Goal: Task Accomplishment & Management: Manage account settings

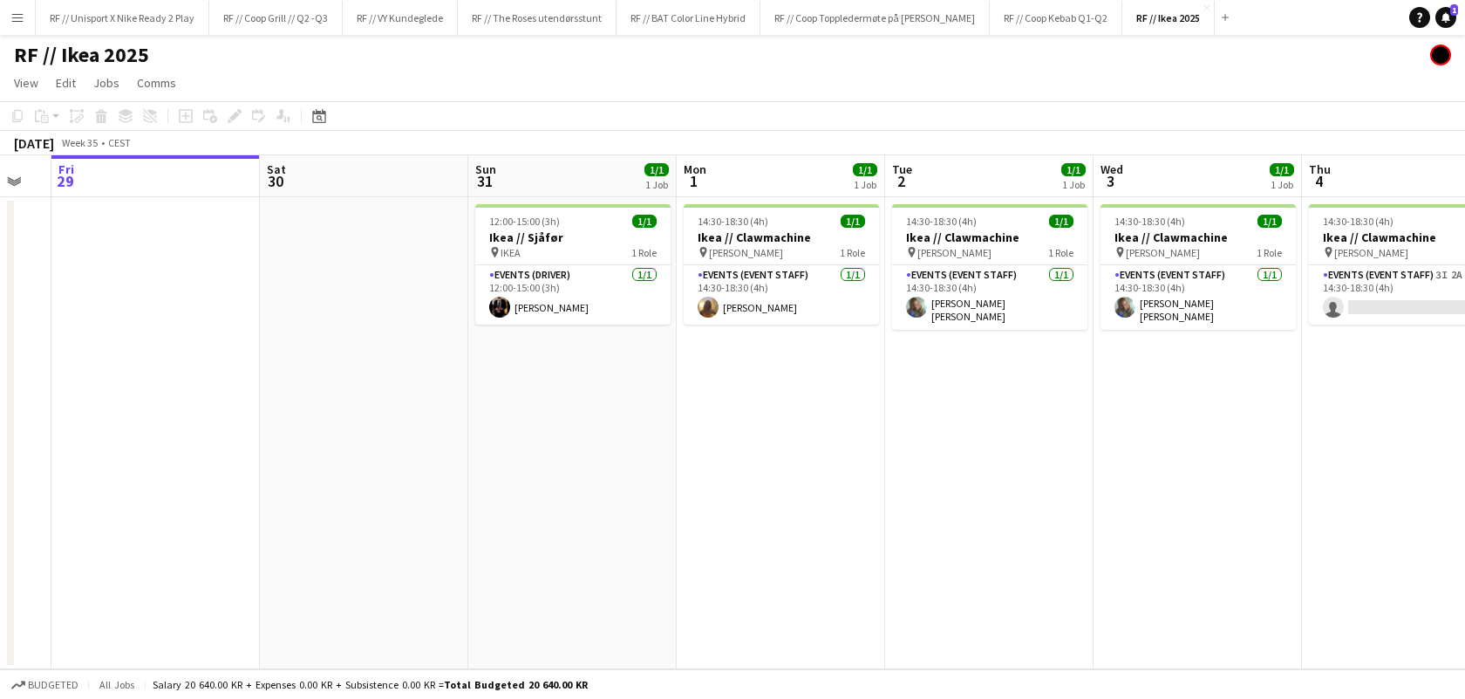
scroll to position [0, 580]
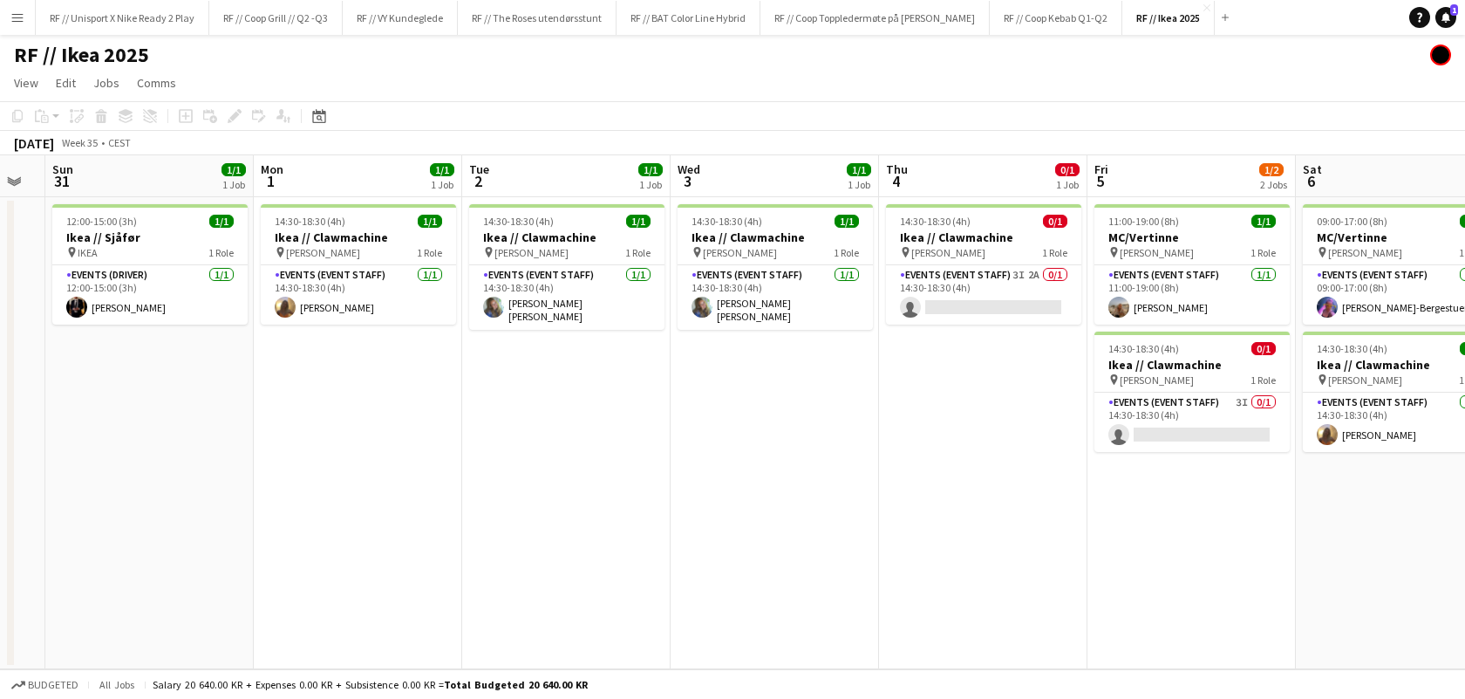
drag, startPoint x: 1093, startPoint y: 445, endPoint x: 590, endPoint y: 447, distance: 503.2
click at [512, 445] on app-calendar-viewport "Thu 28 Fri 29 Sat 30 Sun 31 1/1 1 Job Mon 1 1/1 1 Job Tue 2 1/1 1 Job Wed 3 1/1…" at bounding box center [732, 412] width 1465 height 514
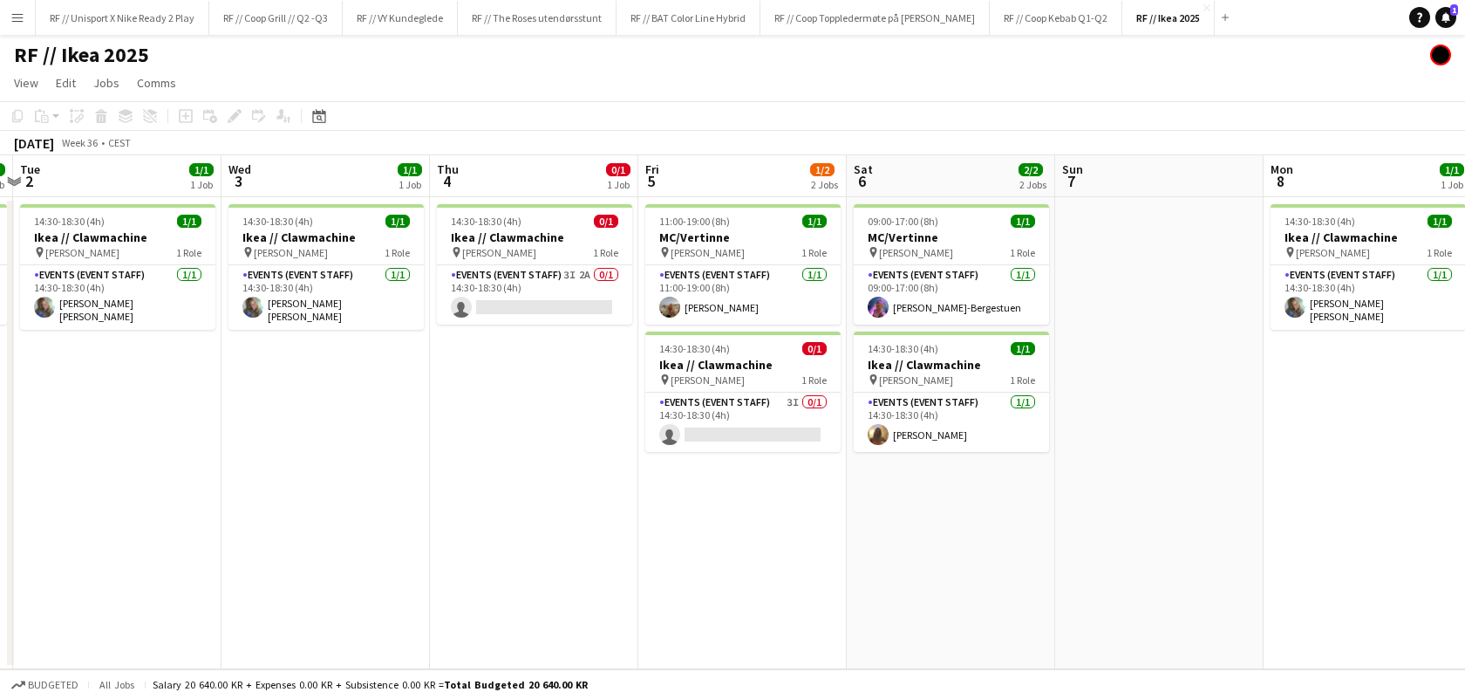
drag, startPoint x: 993, startPoint y: 445, endPoint x: 545, endPoint y: 429, distance: 448.5
click at [544, 429] on app-calendar-viewport "Sat 30 Sun 31 1/1 1 Job Mon 1 1/1 1 Job Tue 2 1/1 1 Job Wed 3 1/1 1 Job Thu 4 0…" at bounding box center [732, 412] width 1465 height 514
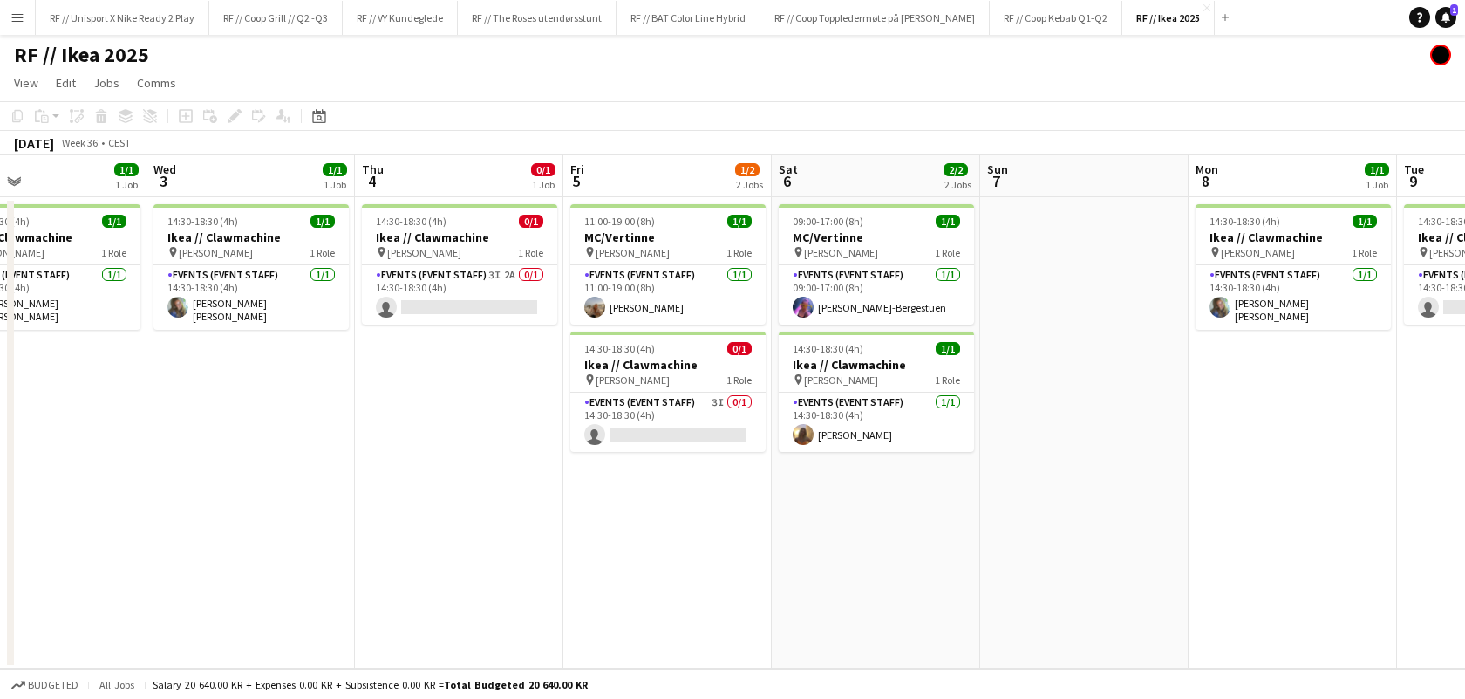
drag, startPoint x: 1246, startPoint y: 482, endPoint x: 691, endPoint y: 462, distance: 555.9
click at [691, 462] on app-calendar-viewport "Sat 30 Sun 31 1/1 1 Job Mon 1 1/1 1 Job Tue 2 1/1 1 Job Wed 3 1/1 1 Job Thu 4 0…" at bounding box center [732, 412] width 1465 height 514
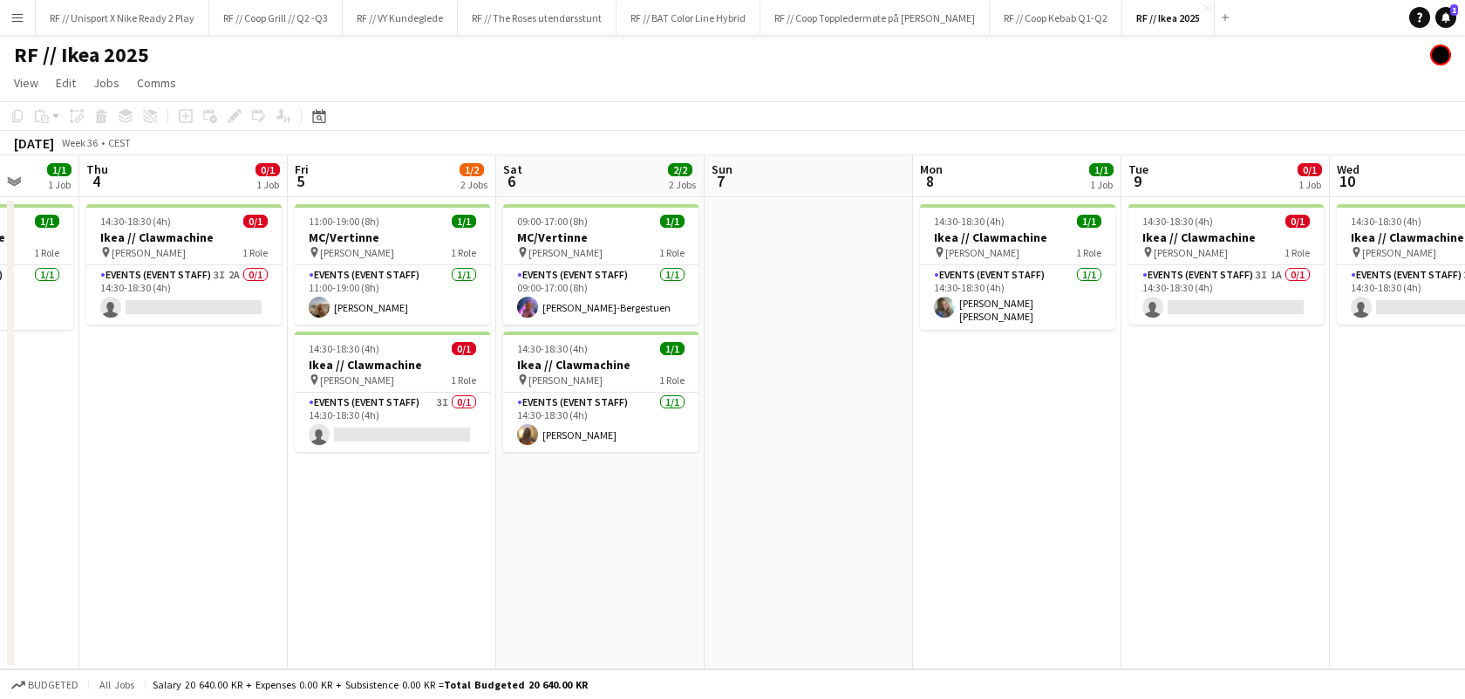
drag, startPoint x: 982, startPoint y: 466, endPoint x: 844, endPoint y: 448, distance: 138.9
click at [785, 454] on app-calendar-viewport "Mon 1 1/1 1 Job Tue 2 1/1 1 Job Wed 3 1/1 1 Job Thu 4 0/1 1 Job Fri 5 1/2 2 Job…" at bounding box center [732, 412] width 1465 height 514
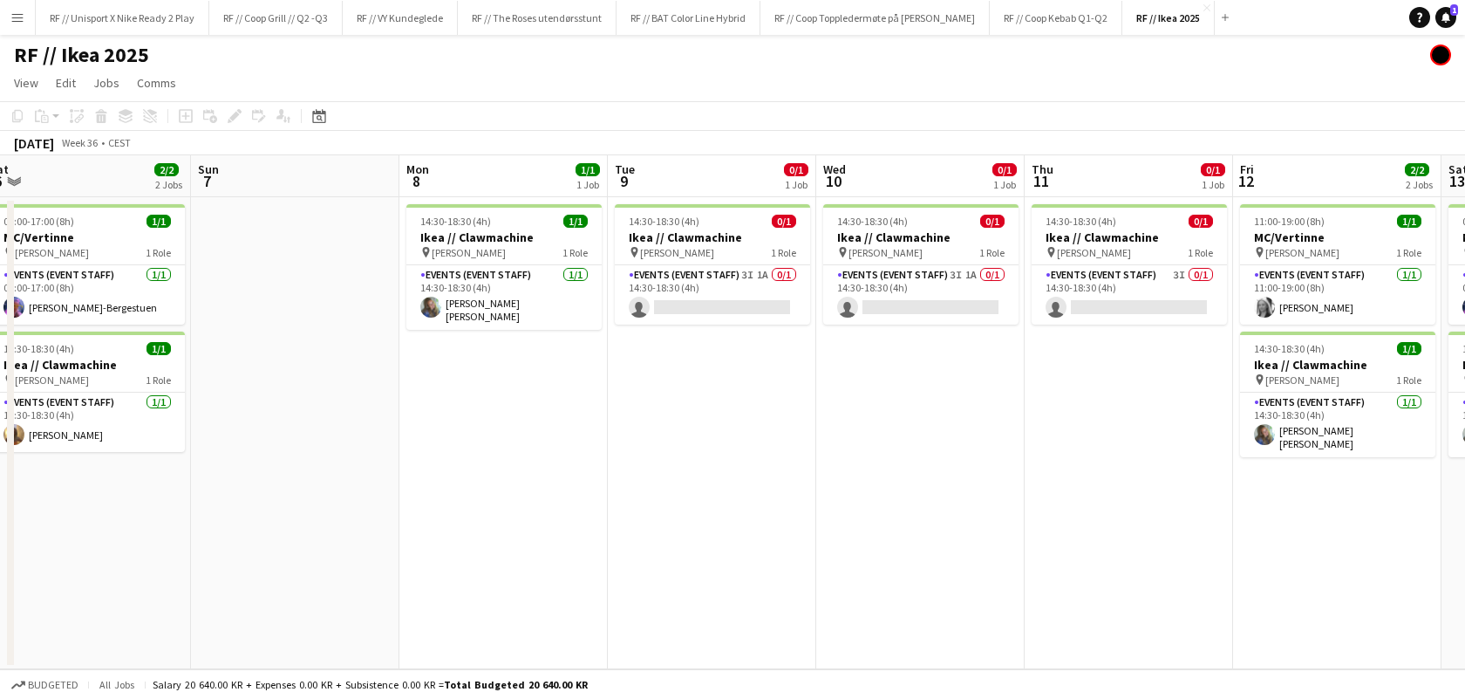
drag, startPoint x: 1065, startPoint y: 444, endPoint x: 1231, endPoint y: 439, distance: 165.8
click at [1240, 434] on app-calendar-viewport "Thu 4 0/1 1 Job Fri 5 1/2 2 Jobs Sat 6 2/2 2 Jobs Sun 7 Mon 8 1/1 1 Job Tue 9 0…" at bounding box center [732, 412] width 1465 height 514
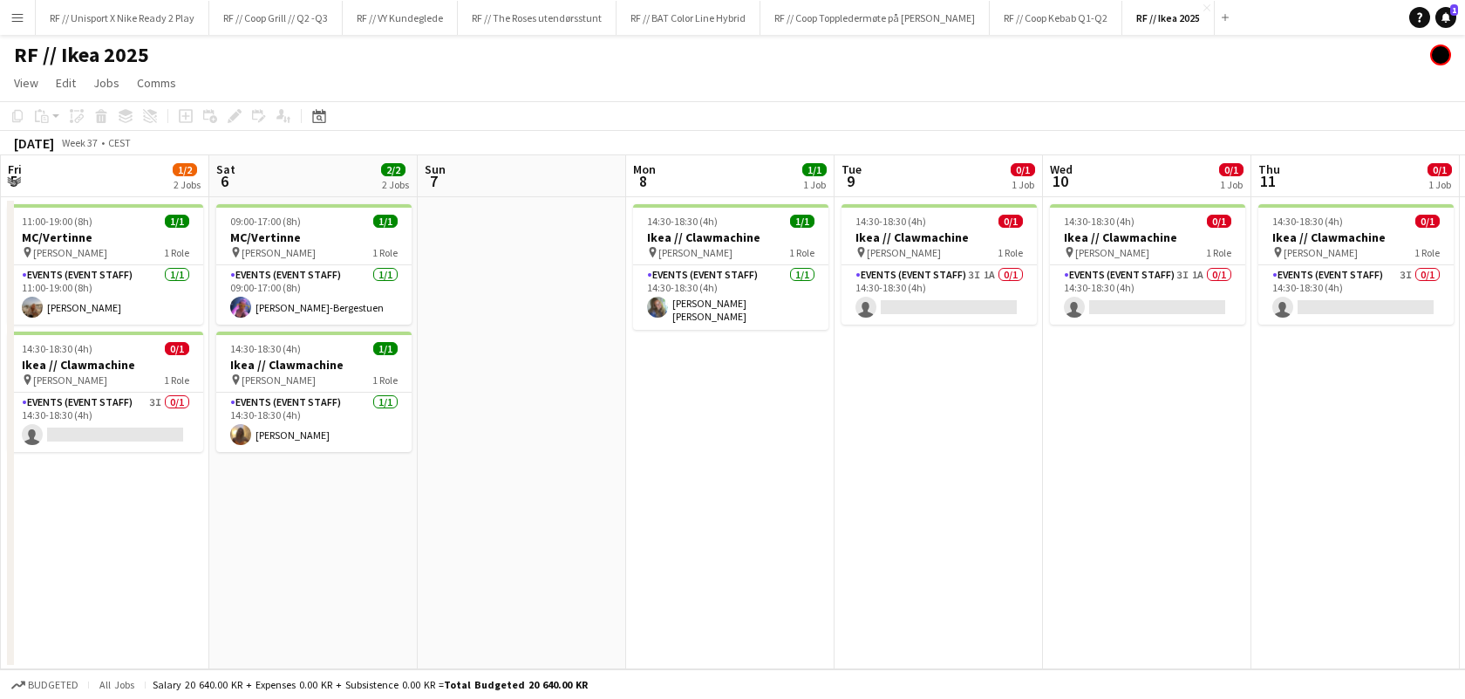
drag, startPoint x: 1164, startPoint y: 484, endPoint x: 1273, endPoint y: 483, distance: 109.0
click at [1273, 483] on app-calendar-viewport "Wed 3 1/1 1 Job Thu 4 0/1 1 Job Fri 5 1/2 2 Jobs Sat 6 2/2 2 Jobs Sun 7 Mon 8 1…" at bounding box center [732, 412] width 1465 height 514
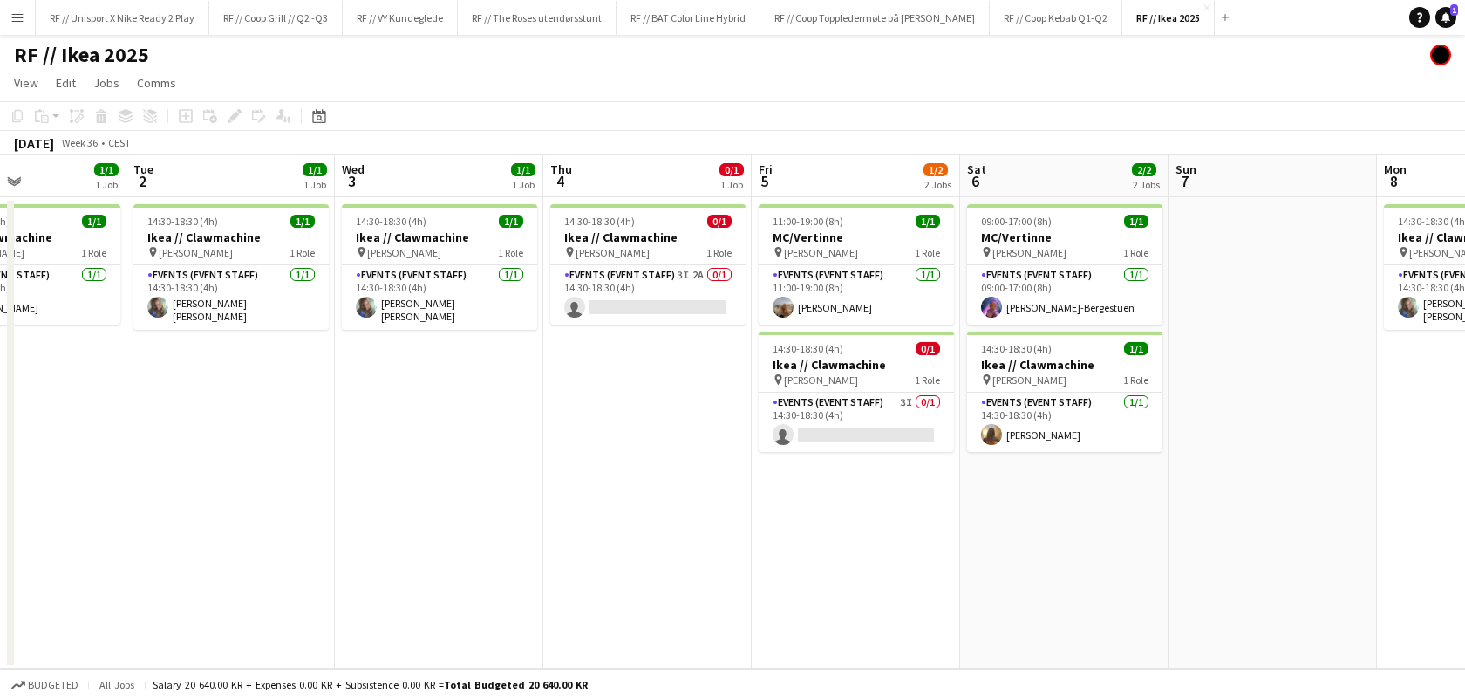
drag, startPoint x: 965, startPoint y: 493, endPoint x: 1313, endPoint y: 510, distance: 347.5
click at [1313, 510] on app-calendar-viewport "Sat 30 Sun 31 1/1 1 Job Mon 1 1/1 1 Job Tue 2 1/1 1 Job Wed 3 1/1 1 Job Thu 4 0…" at bounding box center [732, 412] width 1465 height 514
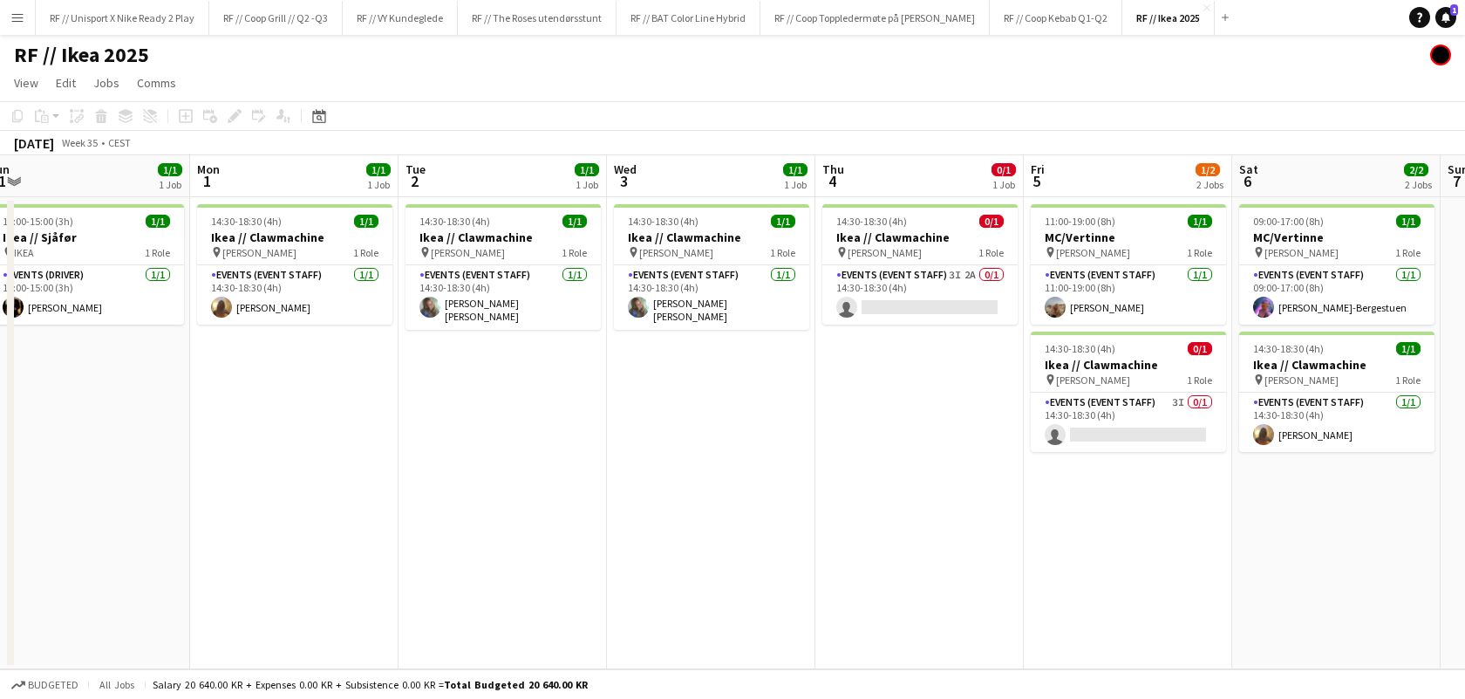
drag, startPoint x: 791, startPoint y: 506, endPoint x: 922, endPoint y: 535, distance: 134.1
click at [1019, 538] on app-calendar-viewport "Fri 29 Sat 30 Sun 31 1/1 1 Job Mon 1 1/1 1 Job Tue 2 1/1 1 Job Wed 3 1/1 1 Job …" at bounding box center [732, 412] width 1465 height 514
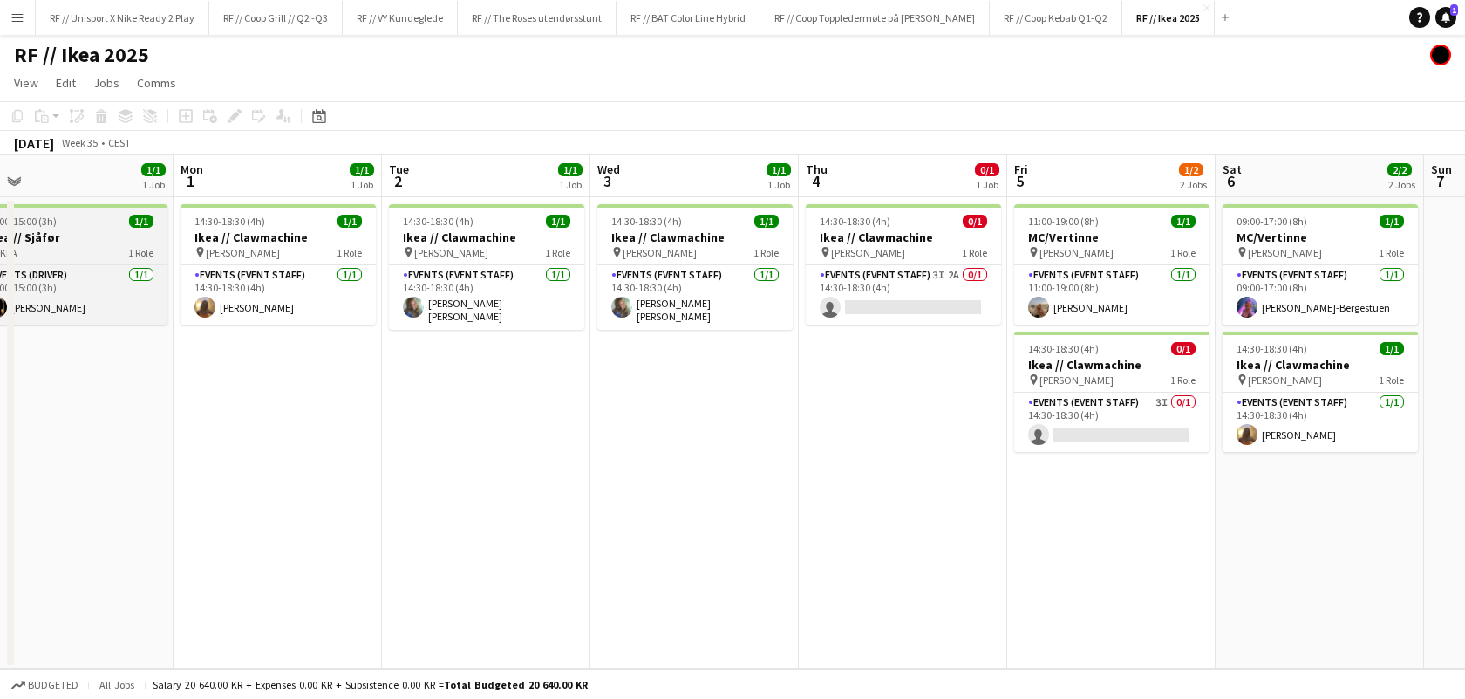
drag, startPoint x: 324, startPoint y: 487, endPoint x: 130, endPoint y: 219, distance: 330.9
click at [324, 485] on app-date-cell "14:30-18:30 (4h) 1/1 Ikea // Clawmachine pin [PERSON_NAME] 1 Role Events (Event…" at bounding box center [278, 433] width 208 height 472
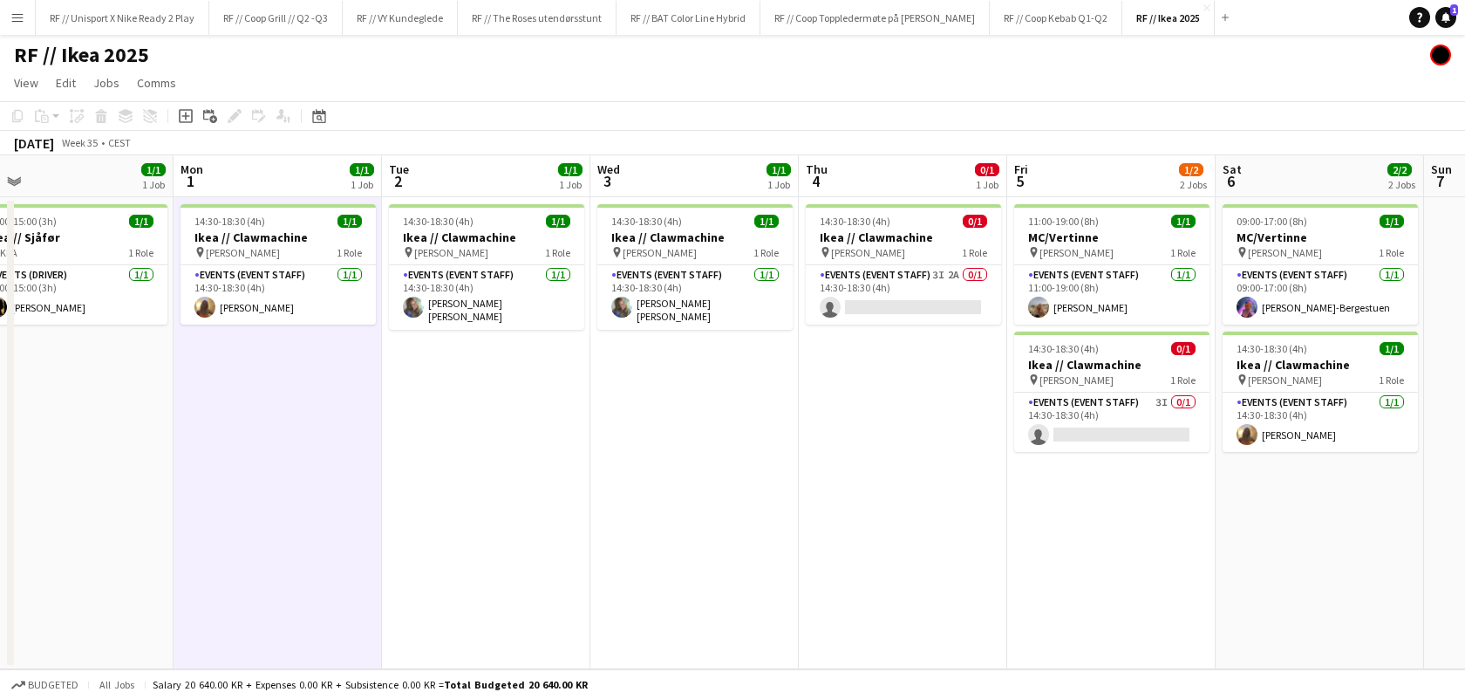
click at [26, 12] on button "Menu" at bounding box center [17, 17] width 35 height 35
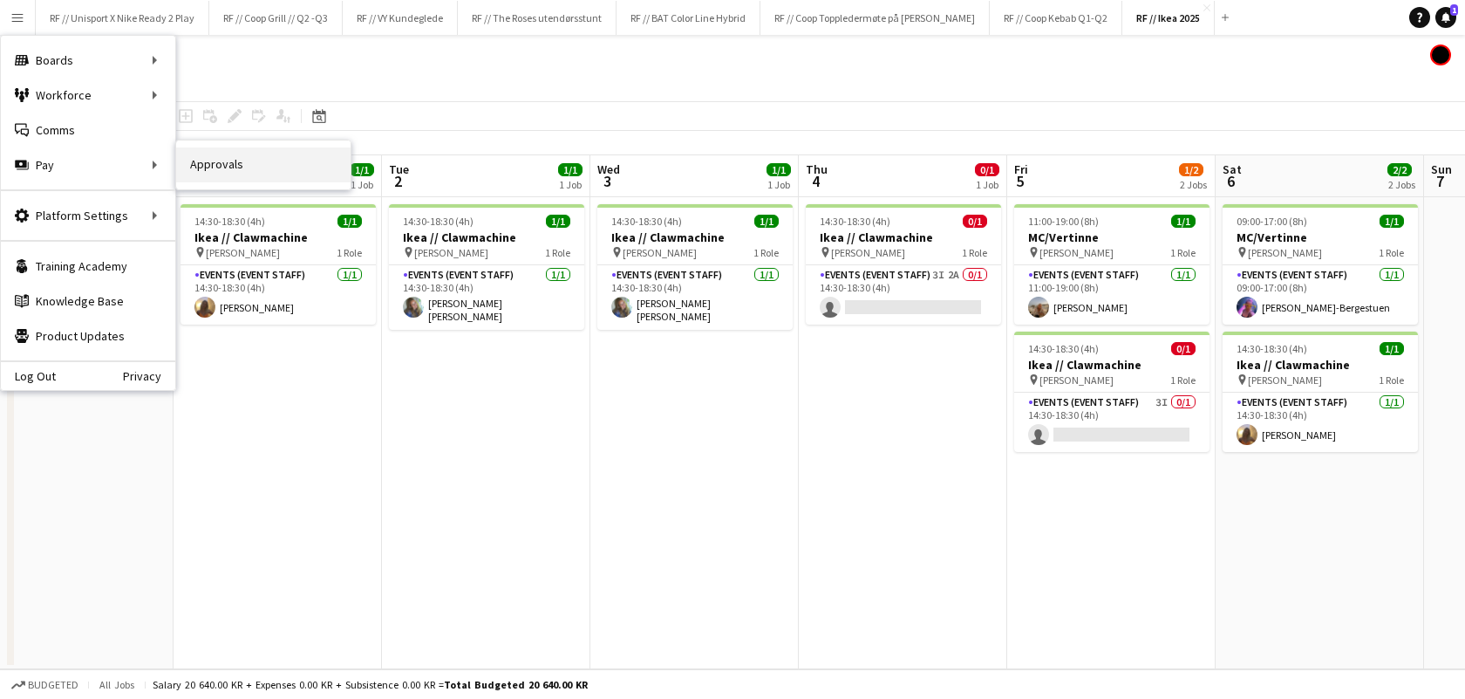
click at [264, 163] on link "Approvals" at bounding box center [263, 164] width 174 height 35
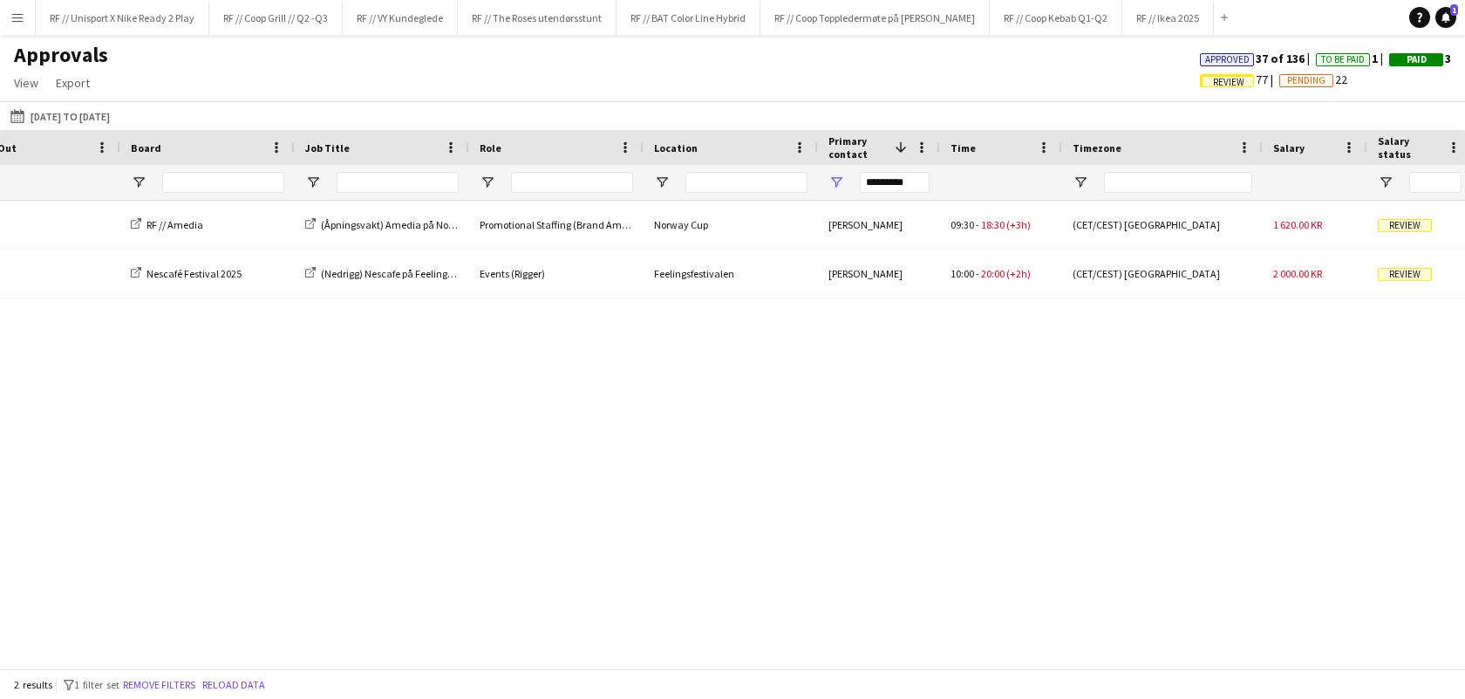
click at [886, 170] on div "*********" at bounding box center [895, 182] width 70 height 35
click at [900, 194] on div "*********" at bounding box center [895, 182] width 70 height 35
click at [899, 187] on input "*********" at bounding box center [895, 182] width 70 height 21
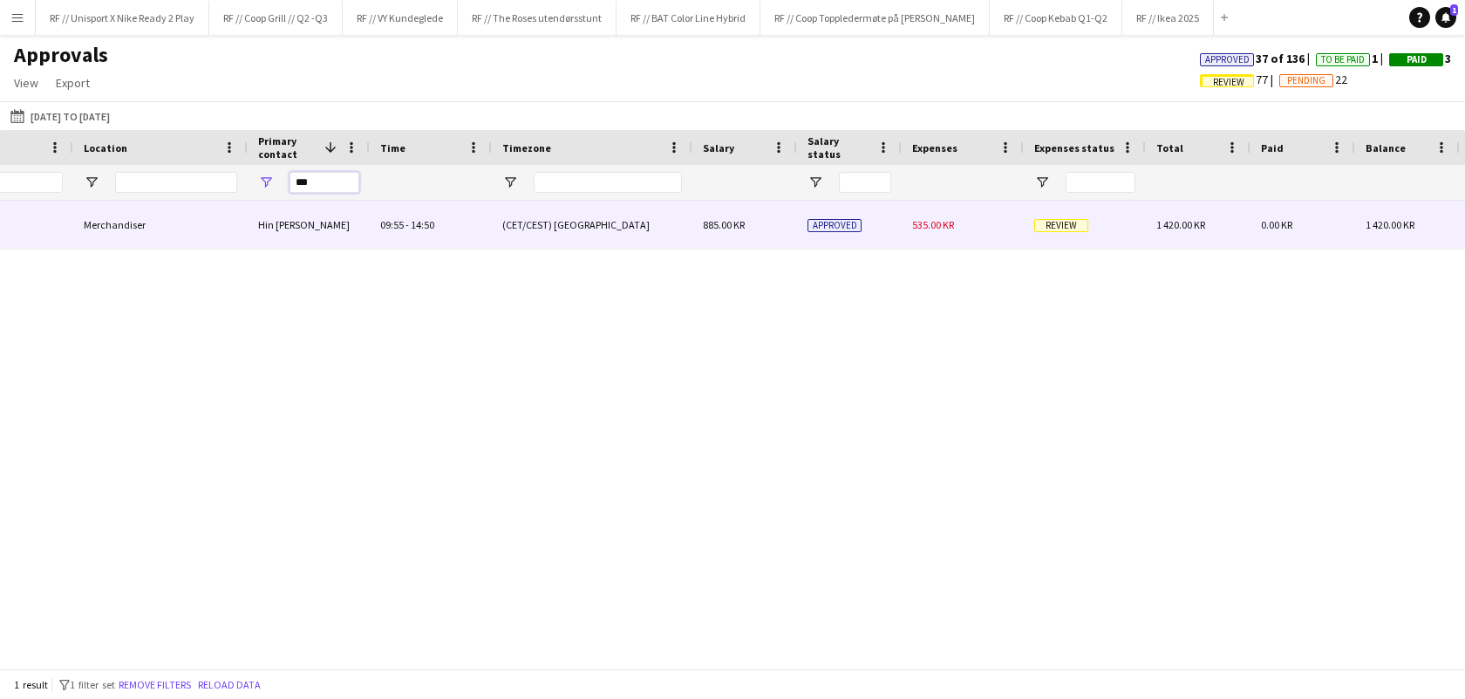
type input "***"
click at [1063, 223] on span "Review" at bounding box center [1061, 225] width 54 height 13
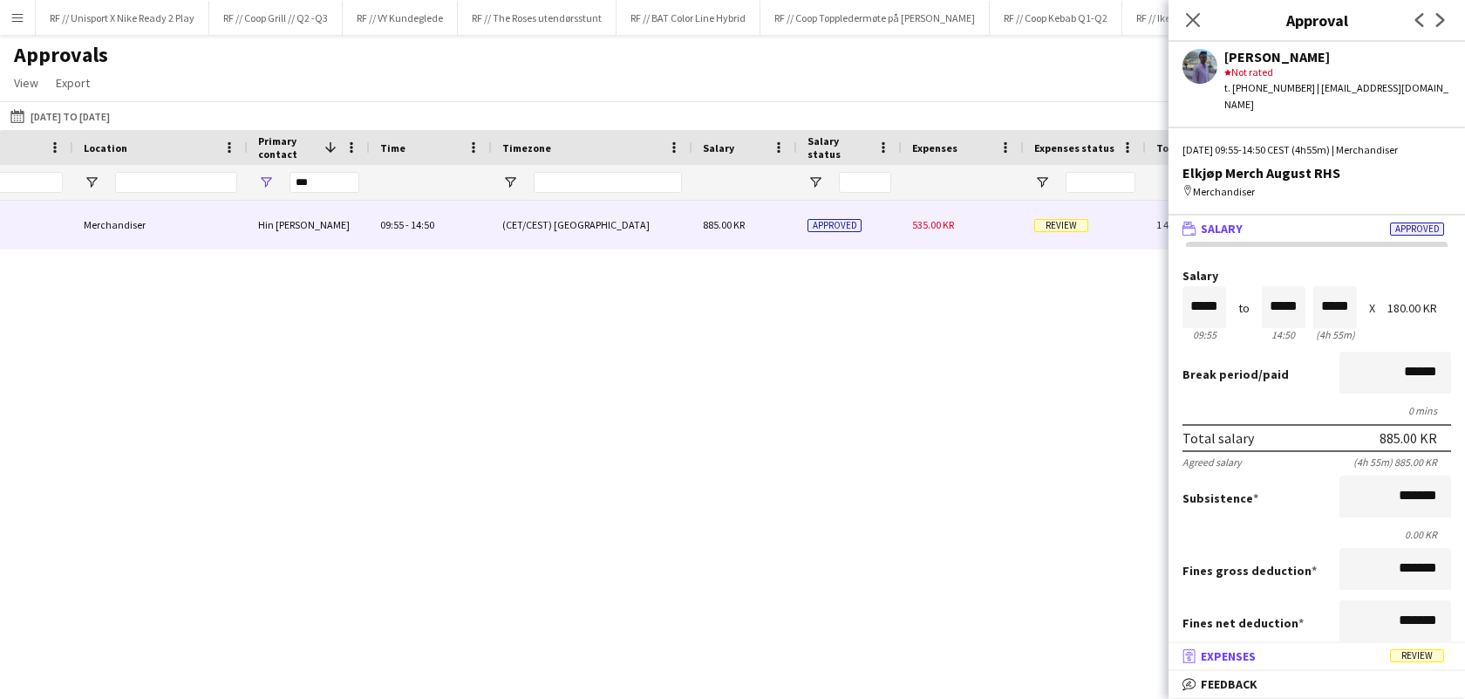
click at [1265, 651] on mat-panel-title "receipt Expenses Review" at bounding box center [1314, 656] width 290 height 16
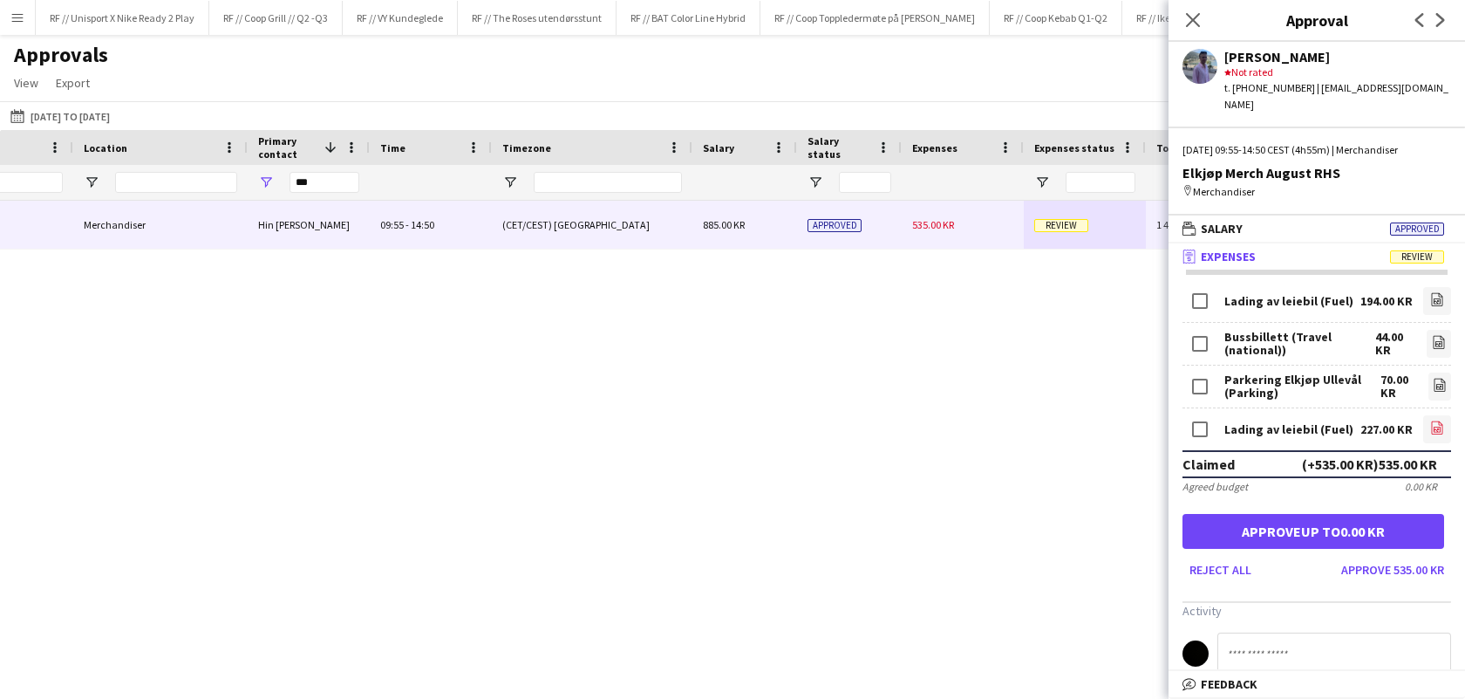
click at [1430, 420] on icon "file-image" at bounding box center [1437, 427] width 14 height 14
click at [1432, 287] on link "file-image" at bounding box center [1437, 301] width 28 height 28
click at [1005, 369] on div "Elkjøp Merch August RHS Merchandiser Merchandiser Hin [PERSON_NAME] 09:55 - 14:…" at bounding box center [732, 427] width 1465 height 453
click at [1334, 556] on button "Approve 535.00 KR" at bounding box center [1392, 570] width 117 height 28
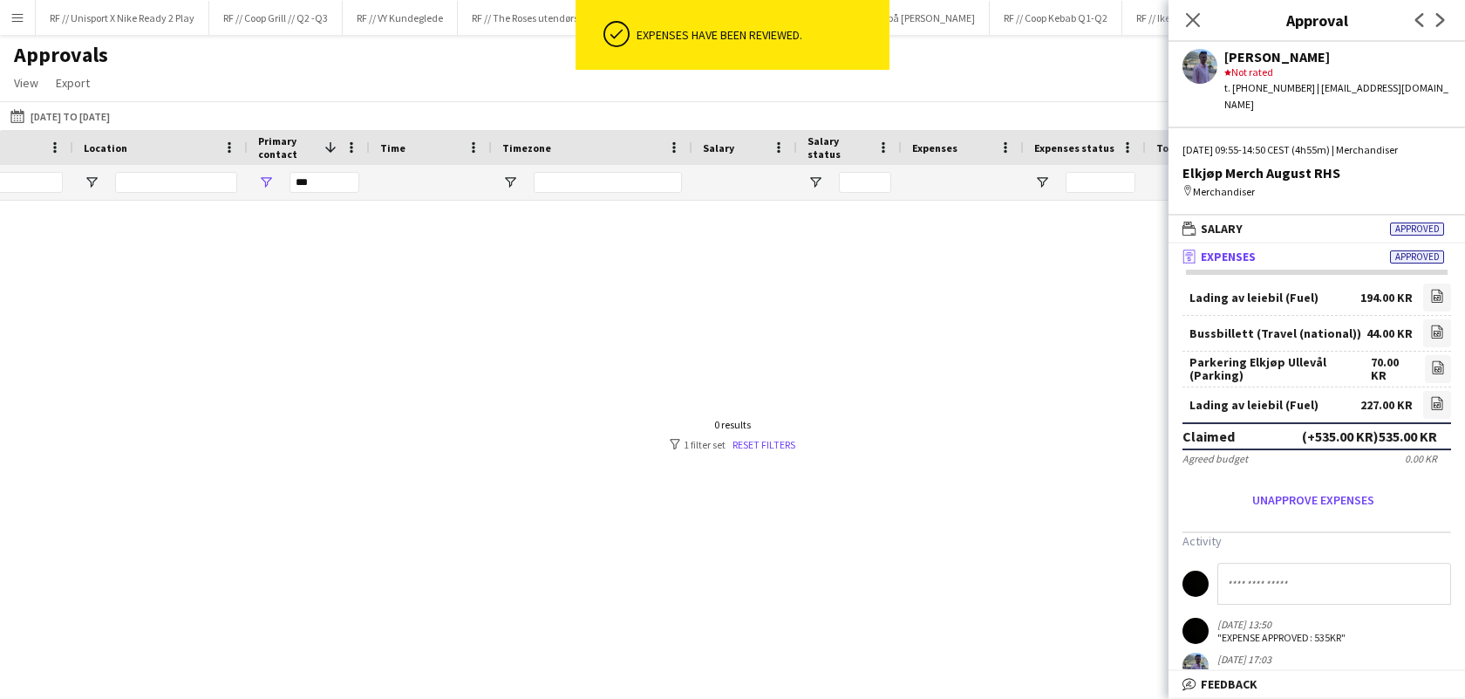
click at [764, 310] on div at bounding box center [732, 427] width 1465 height 453
click at [1186, 21] on icon "Close pop-in" at bounding box center [1192, 19] width 17 height 17
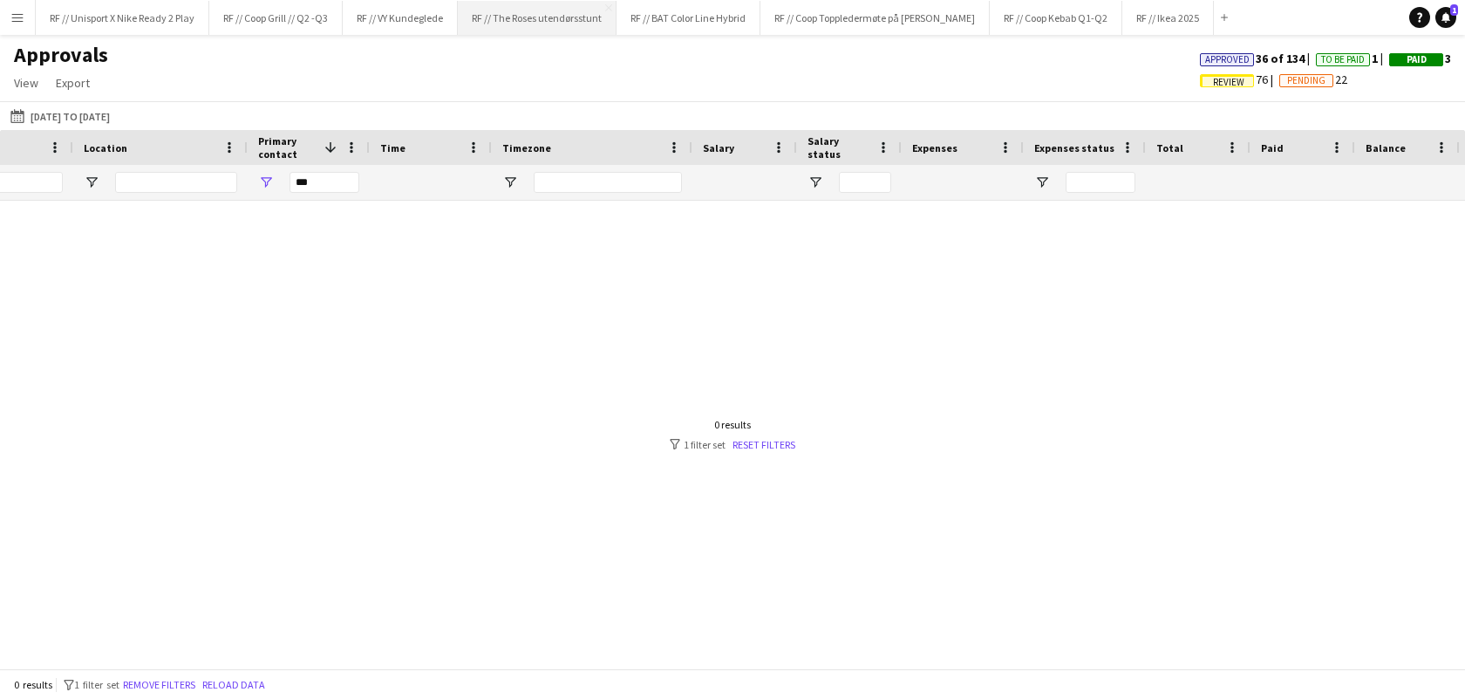
click at [522, 14] on button "RF // The Roses utendørsstunt Close" at bounding box center [537, 18] width 159 height 34
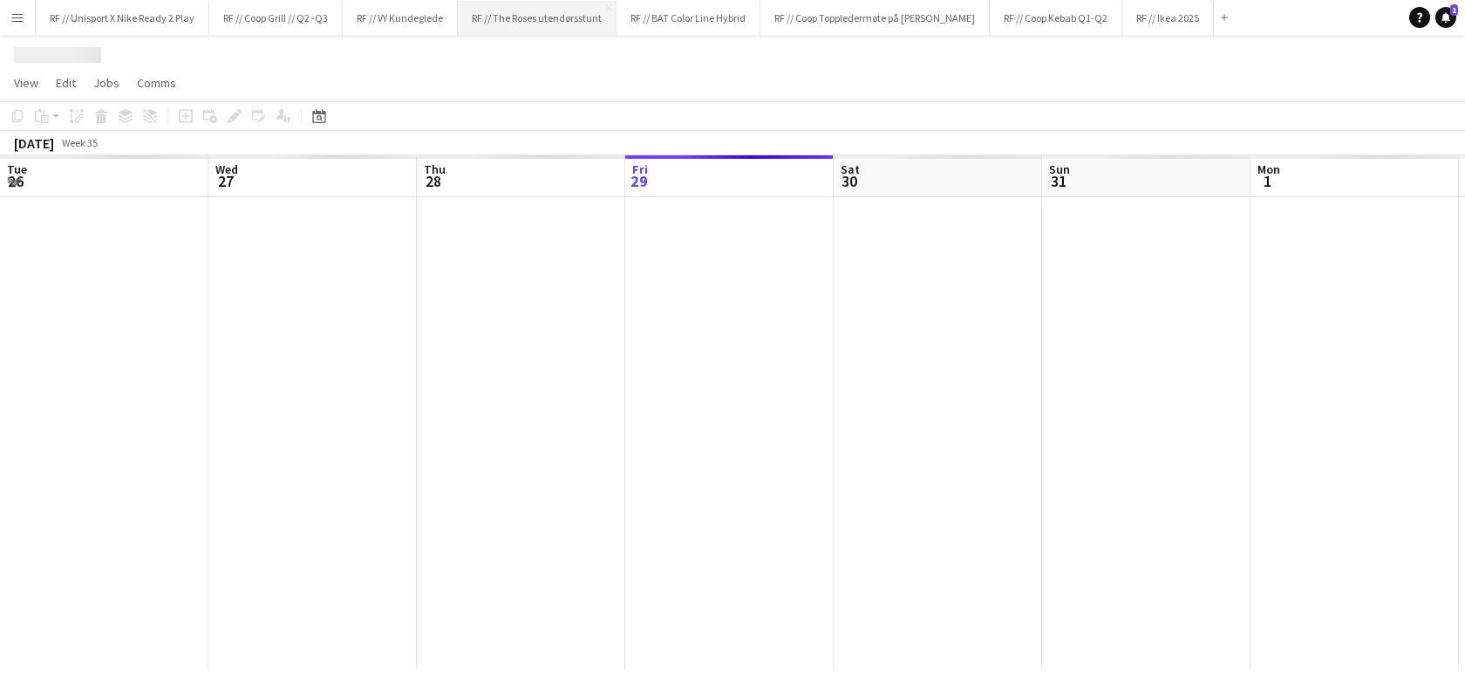
scroll to position [0, 416]
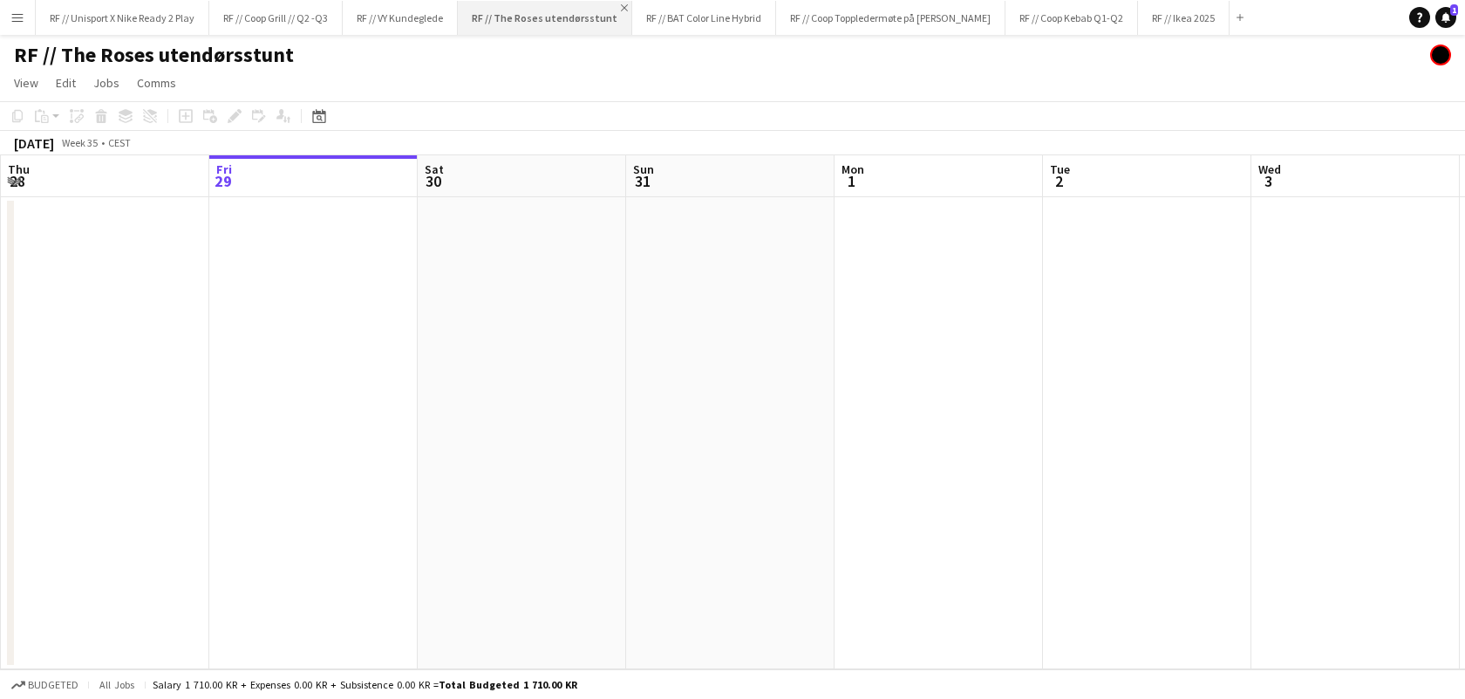
click at [621, 6] on app-icon "Close" at bounding box center [624, 7] width 7 height 7
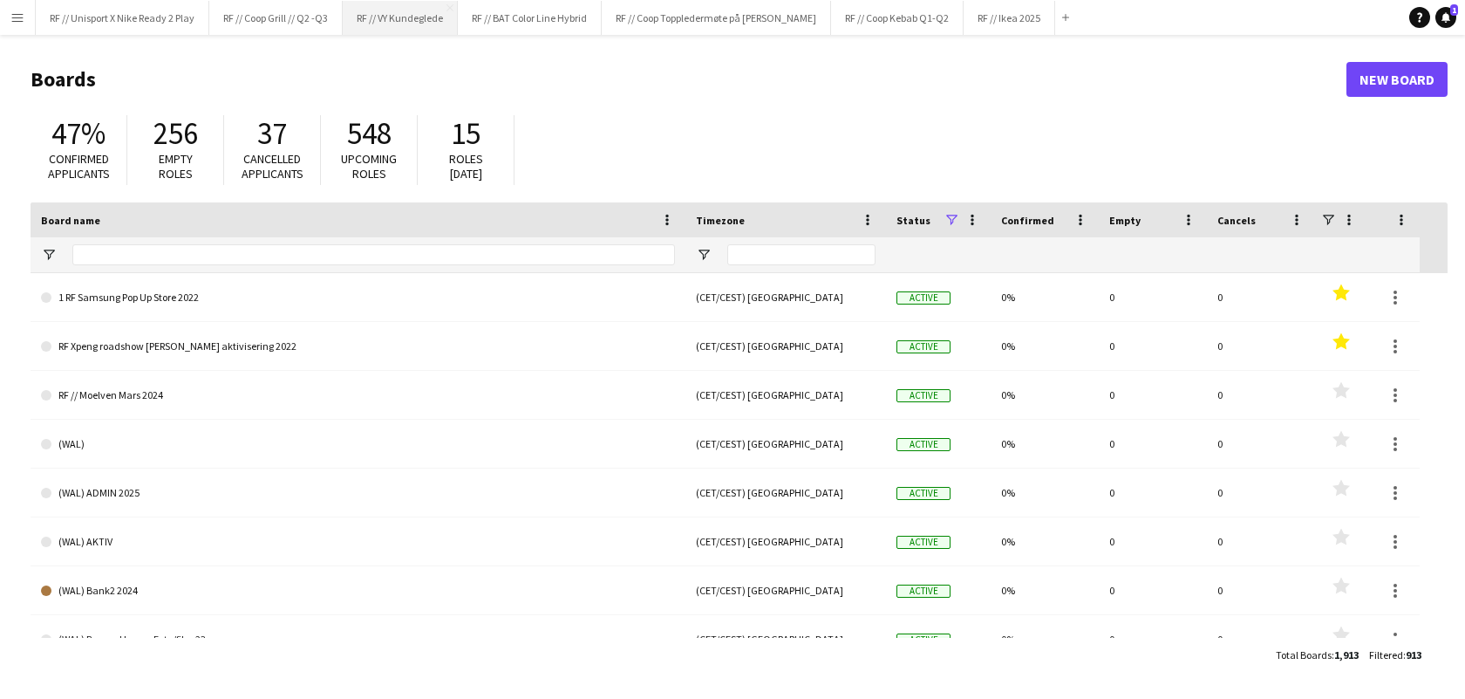
click at [422, 20] on button "RF // VY Kundeglede Close" at bounding box center [400, 18] width 115 height 34
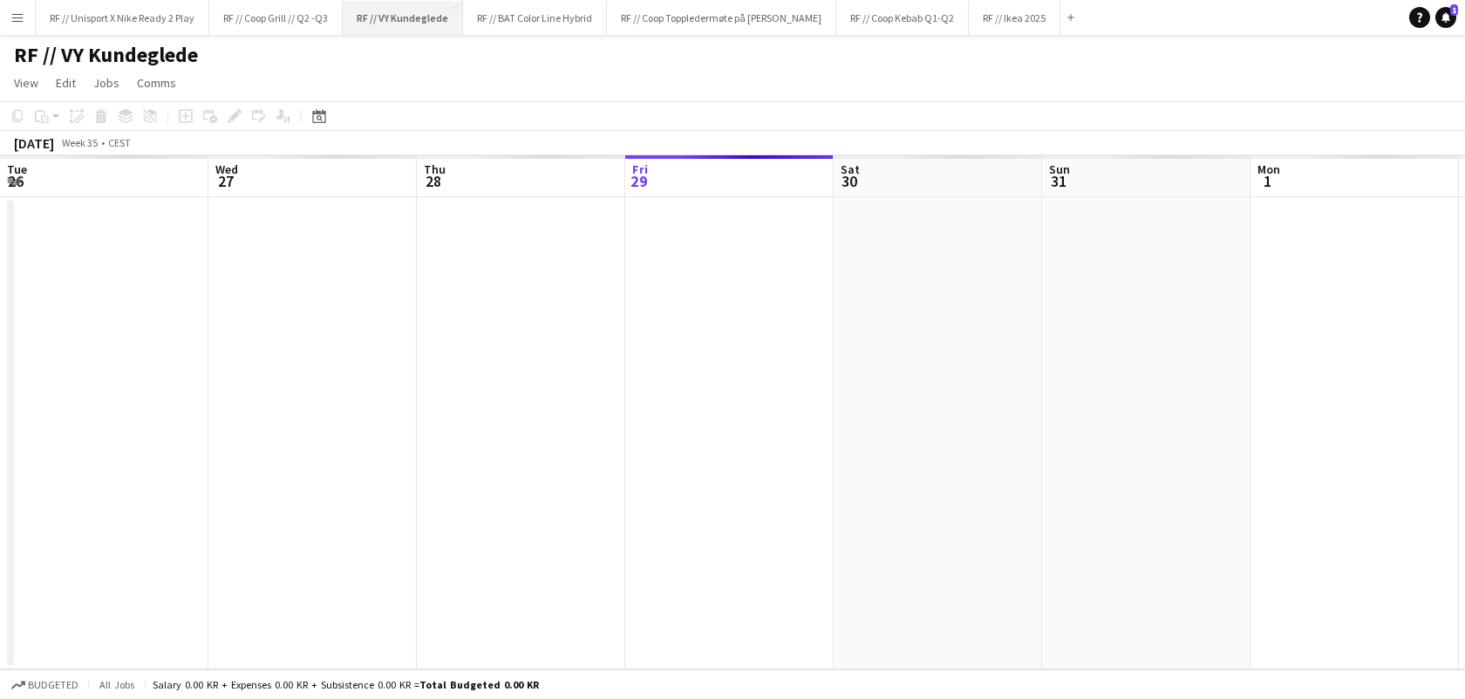
scroll to position [0, 416]
click at [456, 8] on app-icon "Close" at bounding box center [455, 7] width 7 height 7
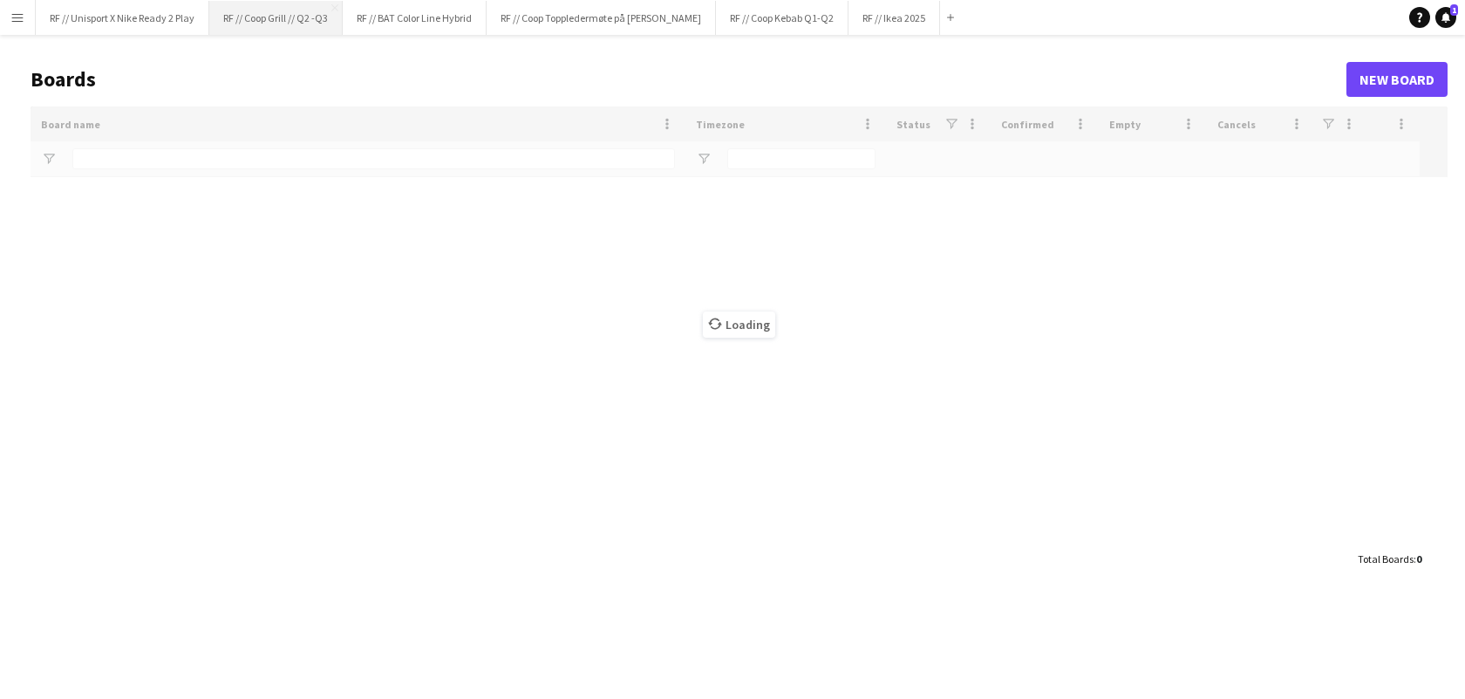
click at [283, 17] on button "RF // Coop Grill // Q2 -Q3 Close" at bounding box center [275, 18] width 133 height 34
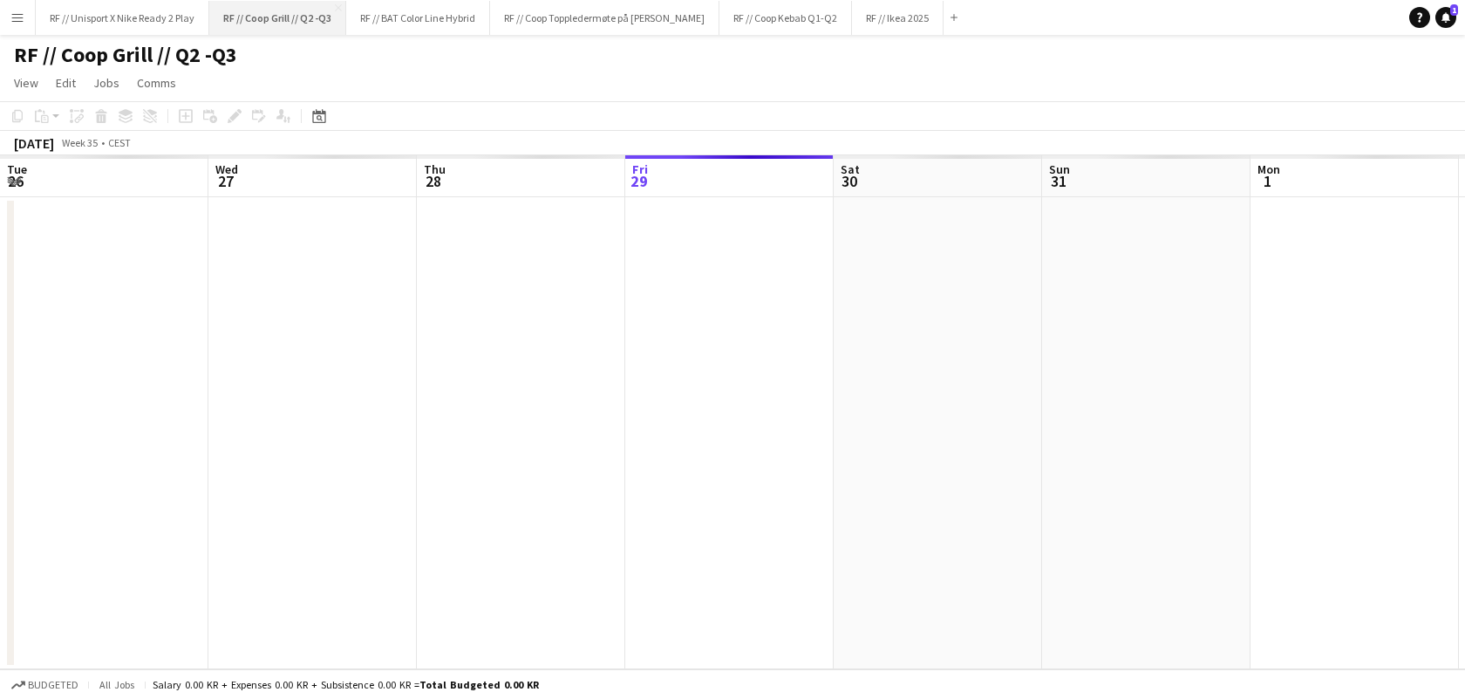
scroll to position [0, 416]
click at [344, 7] on button "RF // Coop Grill // Q2 -Q3 Close" at bounding box center [277, 18] width 137 height 34
click at [341, 4] on app-icon "Close" at bounding box center [338, 7] width 7 height 7
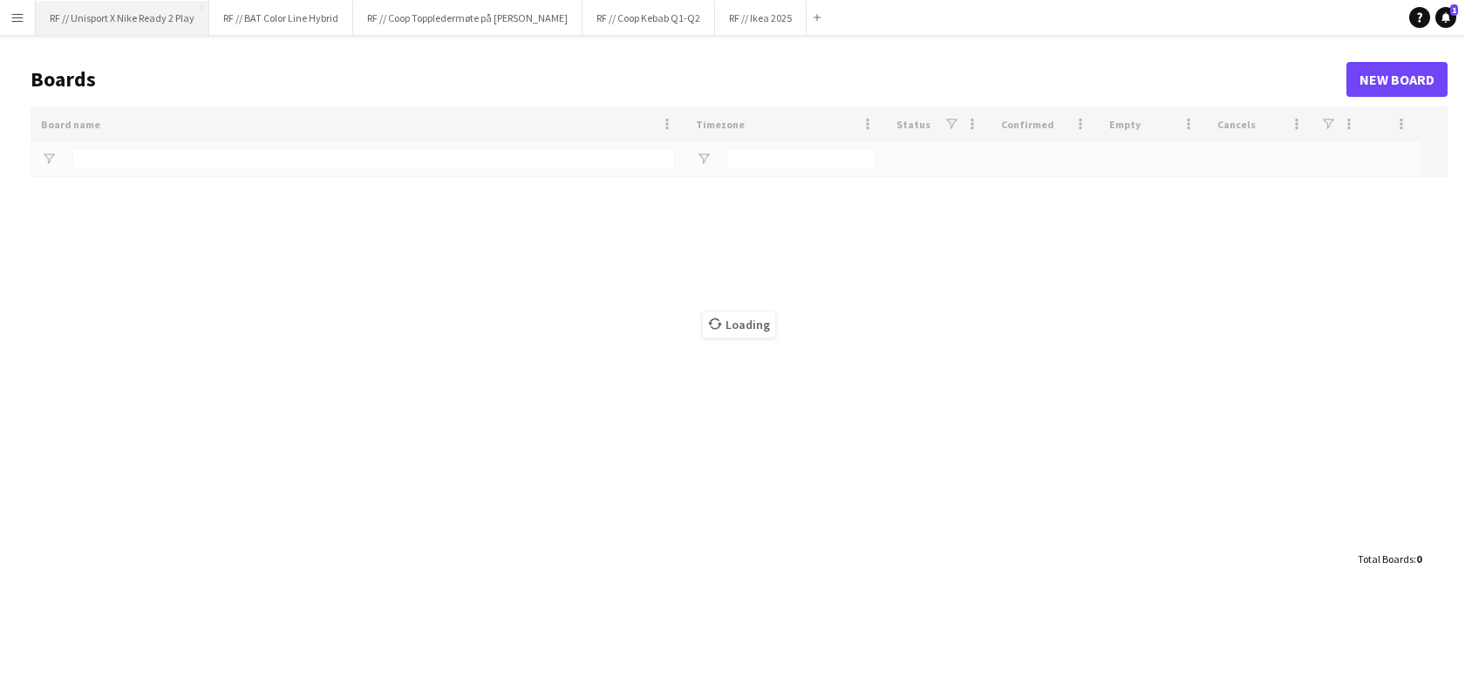
click at [192, 14] on button "RF // Unisport X Nike Ready 2 Play Close" at bounding box center [123, 18] width 174 height 34
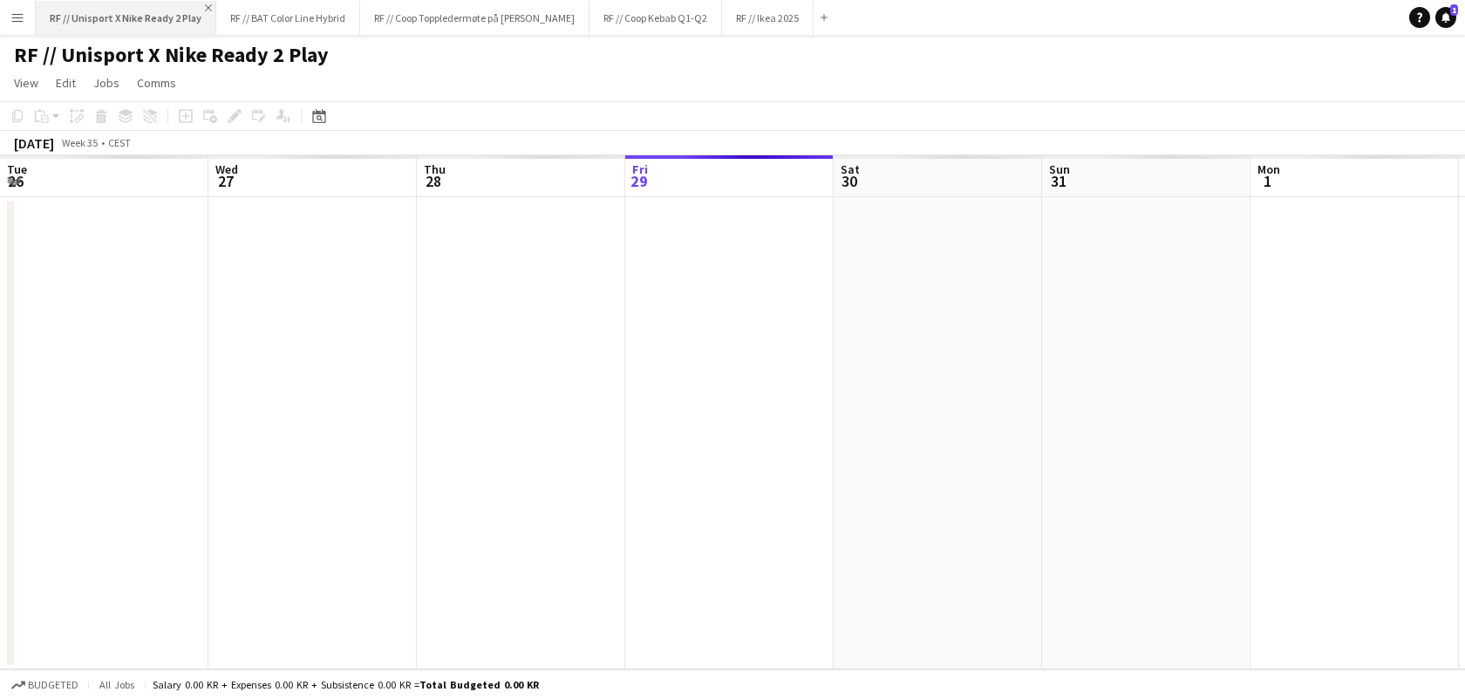
scroll to position [0, 416]
click at [207, 8] on app-icon "Close" at bounding box center [208, 7] width 7 height 7
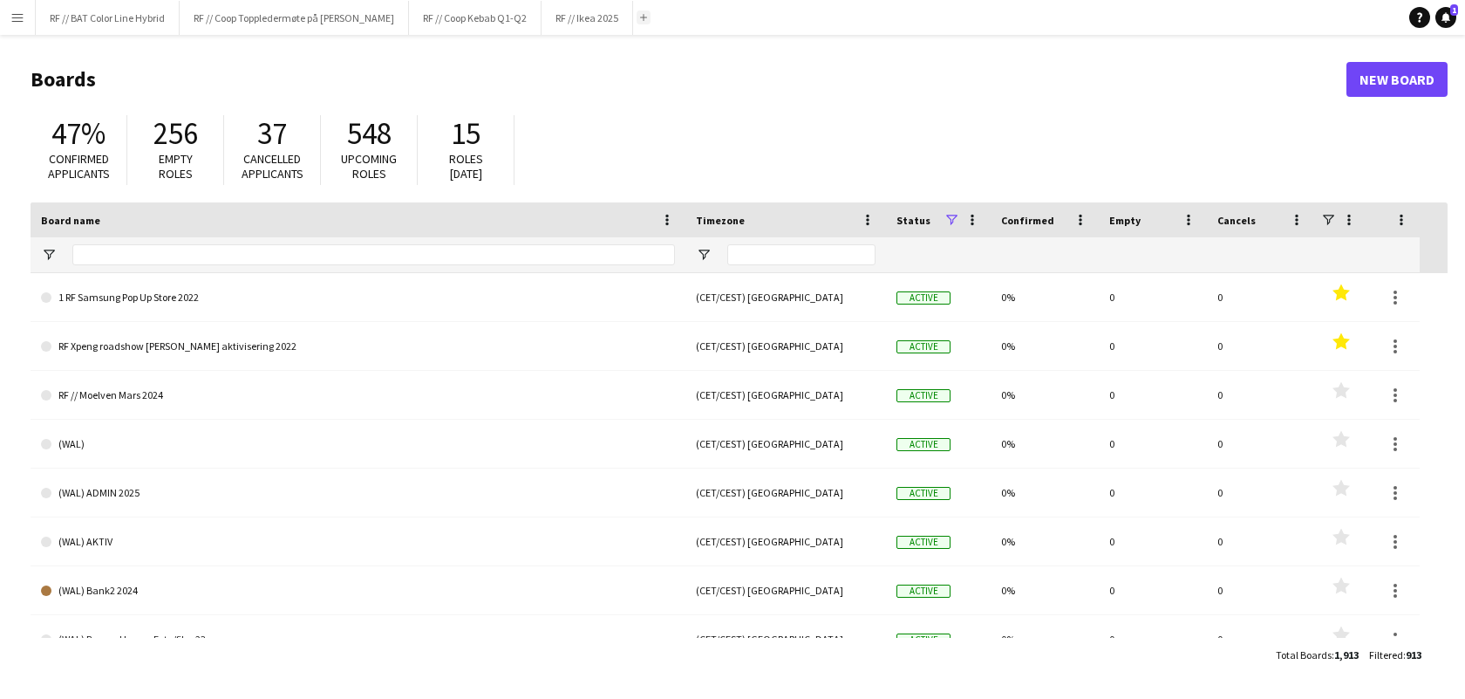
click at [647, 16] on app-icon "Add" at bounding box center [643, 17] width 7 height 7
click at [654, 10] on div "Add" at bounding box center [643, 17] width 21 height 35
click at [647, 14] on app-icon "Add" at bounding box center [643, 17] width 7 height 7
click at [651, 17] on button "Add" at bounding box center [644, 17] width 14 height 14
click at [362, 246] on input "Board name Filter Input" at bounding box center [373, 254] width 603 height 21
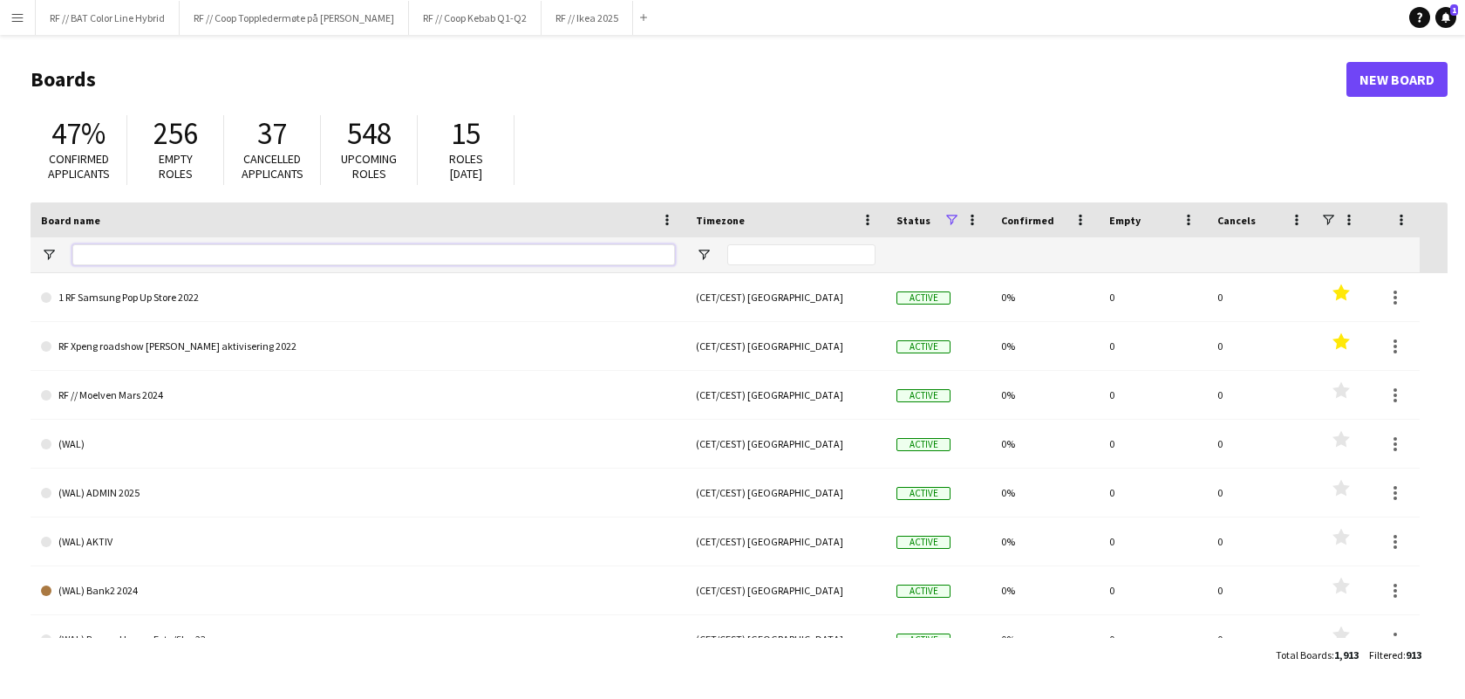
click at [361, 246] on input "Board name Filter Input" at bounding box center [373, 254] width 603 height 21
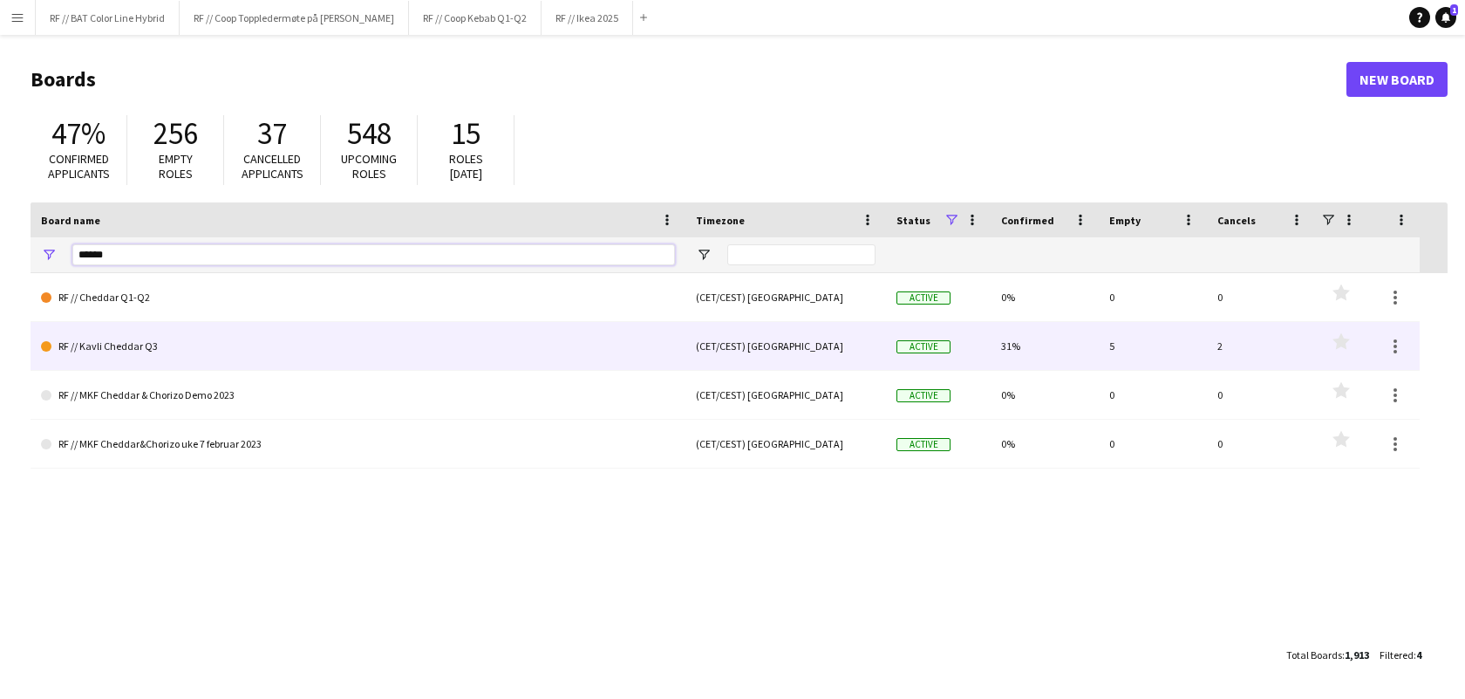
type input "******"
click at [104, 330] on link "RF // Kavli Cheddar Q3" at bounding box center [358, 346] width 634 height 49
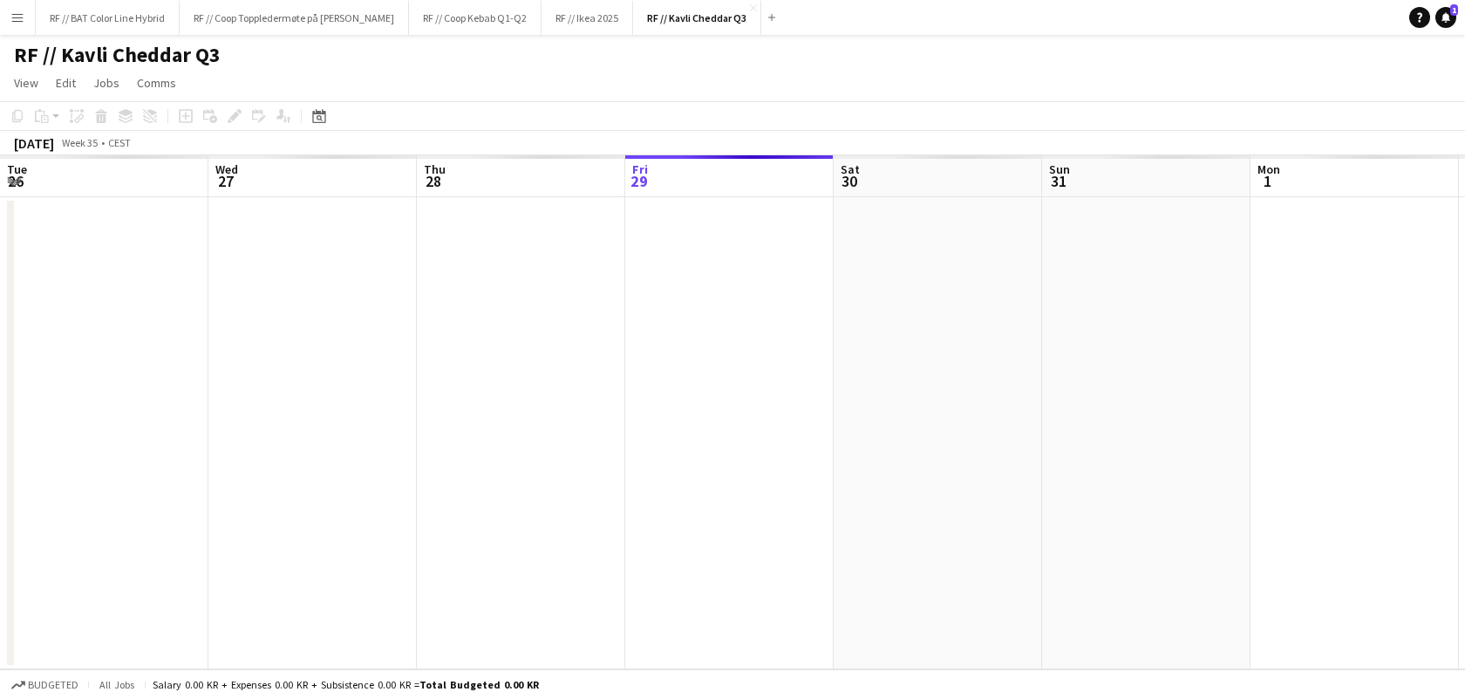
scroll to position [0, 416]
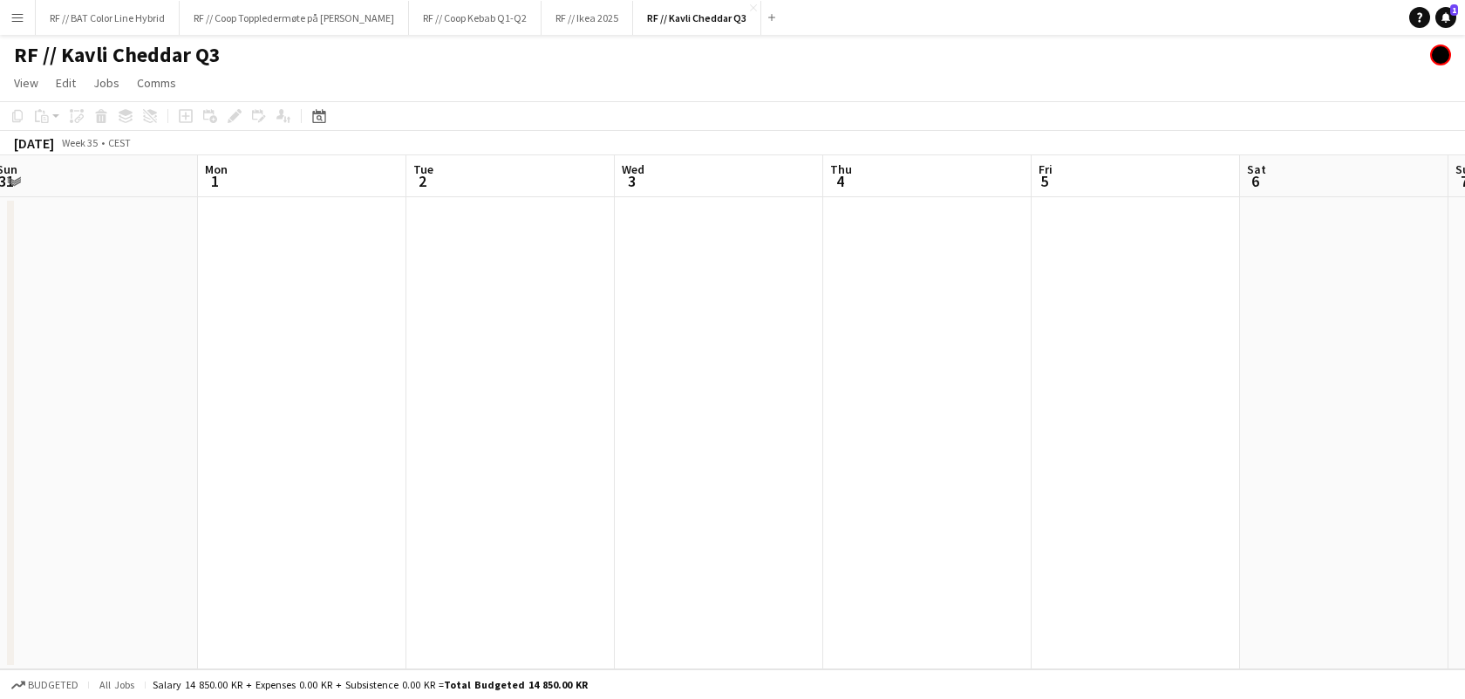
drag, startPoint x: 954, startPoint y: 446, endPoint x: 811, endPoint y: 447, distance: 143.0
click at [811, 447] on app-calendar-viewport "Fri 29 2/3 2 Jobs Sat 30 2/2 1 Job Sun 31 Mon 1 Tue 2 Wed 3 Thu 4 Fri 5 Sat 6 S…" at bounding box center [732, 412] width 1465 height 514
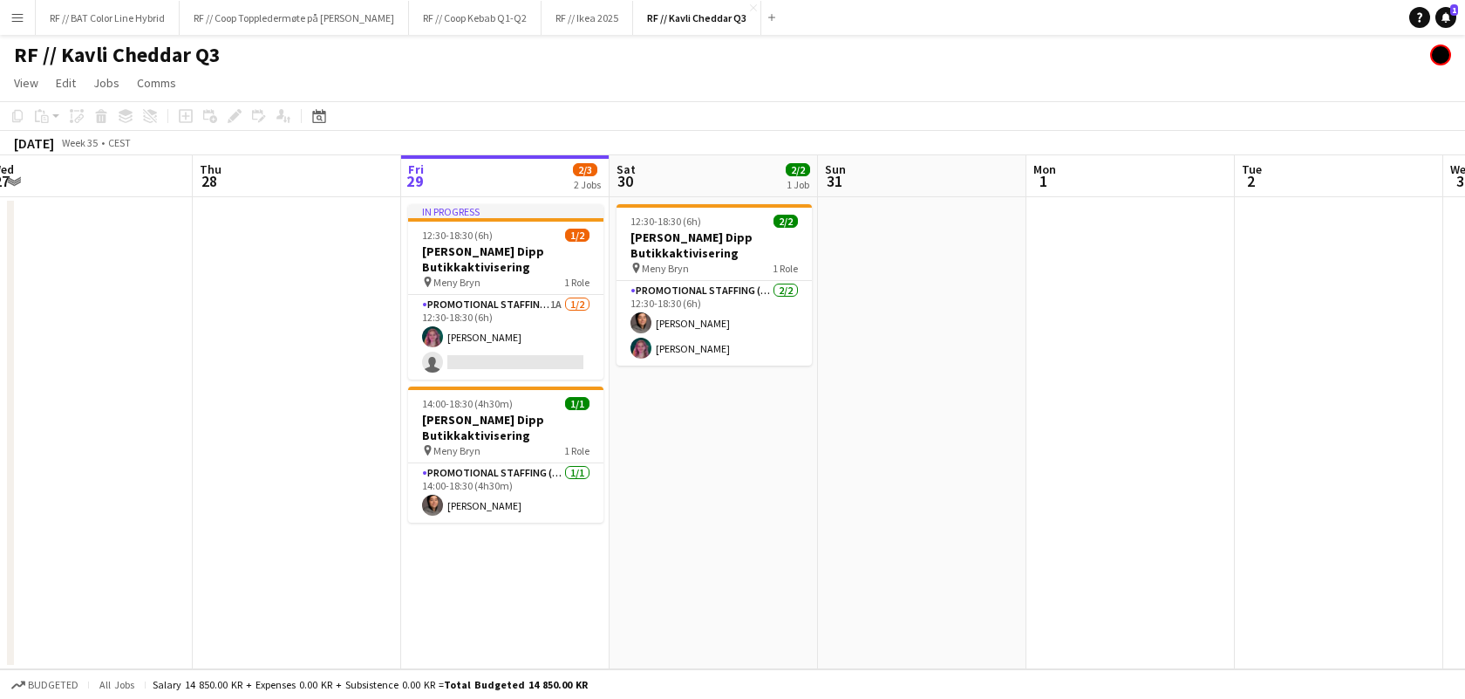
scroll to position [0, 426]
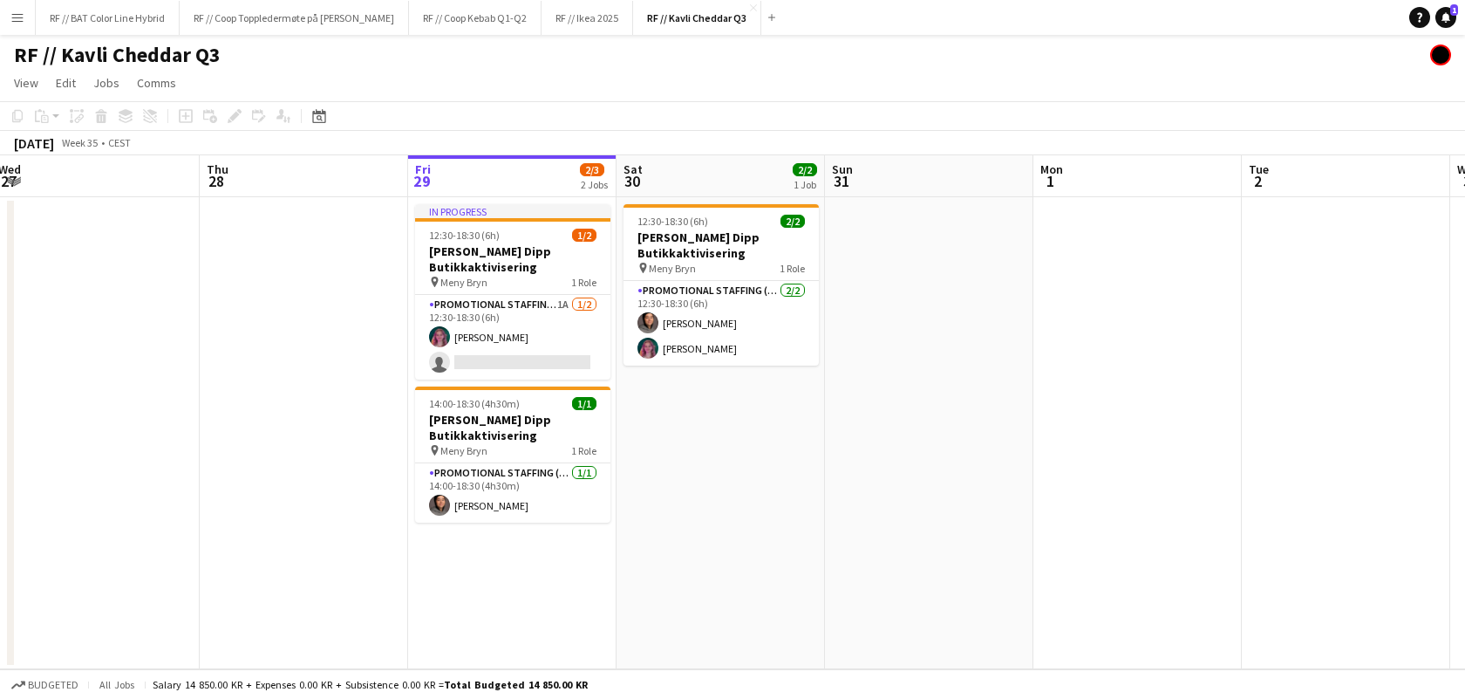
drag, startPoint x: 786, startPoint y: 464, endPoint x: 861, endPoint y: 463, distance: 75.0
click at [861, 463] on app-calendar-viewport "Mon 25 Tue 26 Wed 27 Thu 28 Fri 29 2/3 2 Jobs Sat 30 2/2 1 Job Sun 31 Mon 1 Tue…" at bounding box center [732, 412] width 1465 height 514
